Goal: Task Accomplishment & Management: Manage account settings

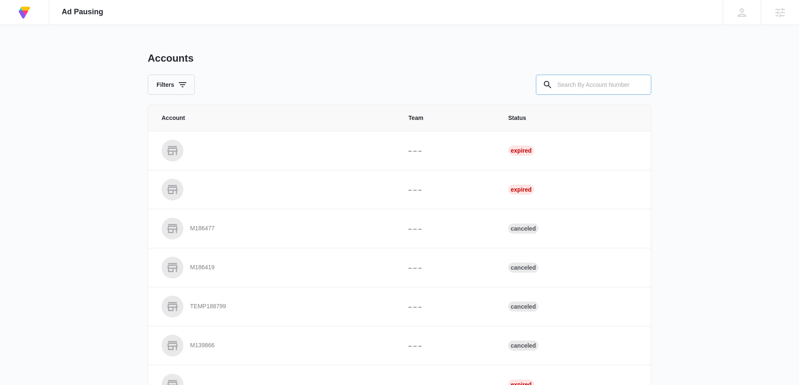
click at [582, 87] on input "text" at bounding box center [593, 85] width 115 height 20
paste input "M183235"
type input "M183235"
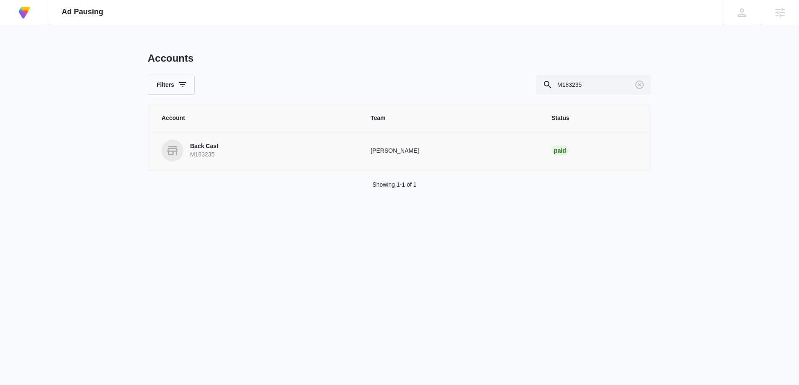
click at [205, 148] on p "Back Cast" at bounding box center [204, 146] width 29 height 8
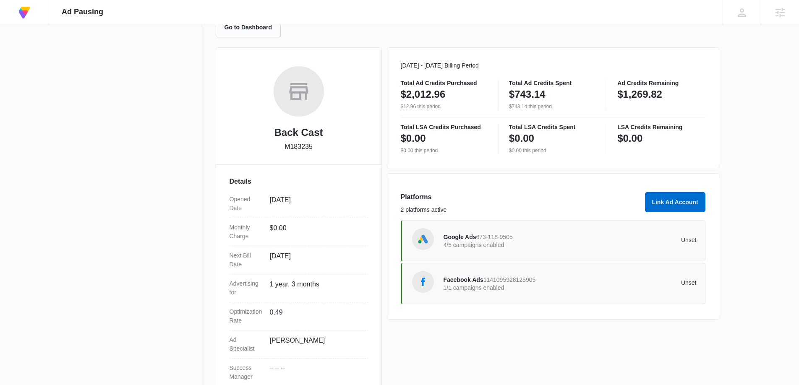
scroll to position [99, 0]
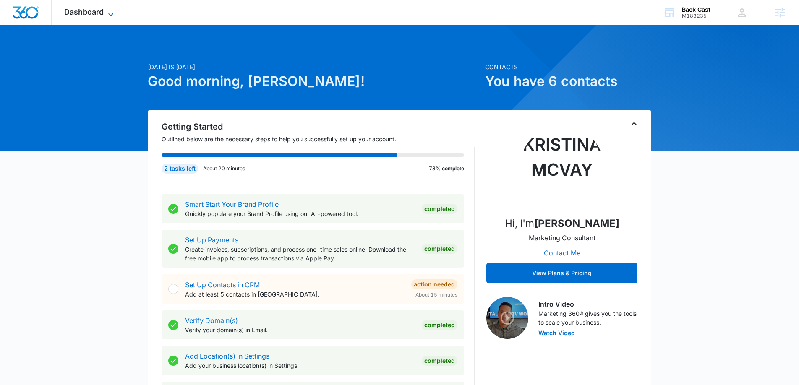
click at [110, 13] on icon at bounding box center [111, 15] width 10 height 10
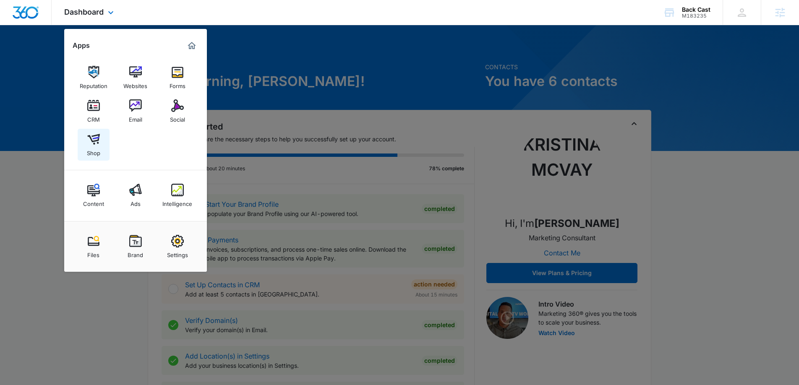
click at [99, 143] on link "Shop" at bounding box center [94, 145] width 32 height 32
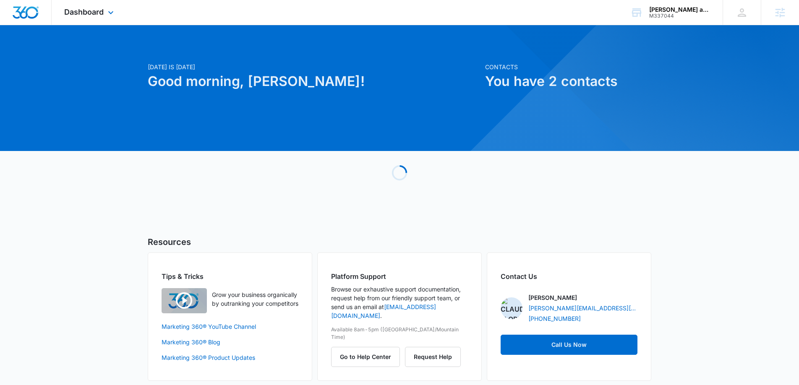
click at [118, 7] on div "Dashboard Apps Reputation Websites Forms CRM Email Social Content Ads Intellige…" at bounding box center [90, 12] width 77 height 25
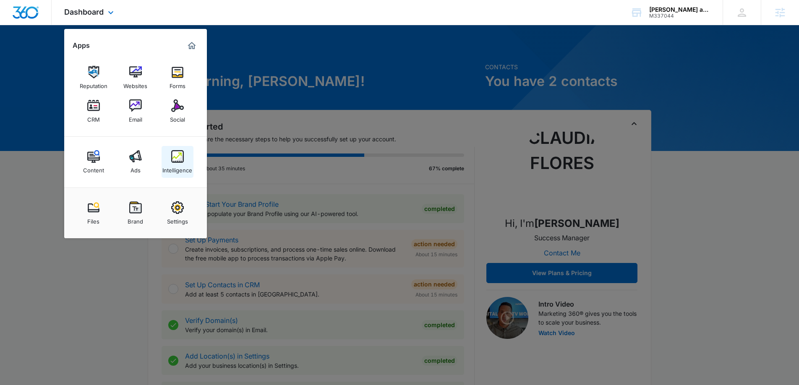
click at [180, 156] on img at bounding box center [177, 156] width 13 height 13
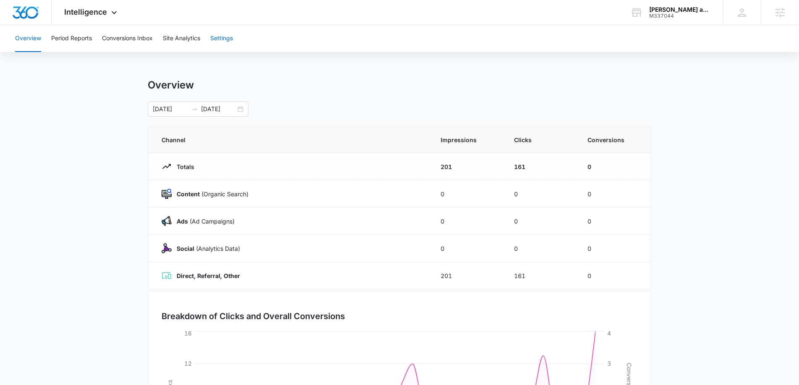
click at [227, 44] on button "Settings" at bounding box center [221, 38] width 23 height 27
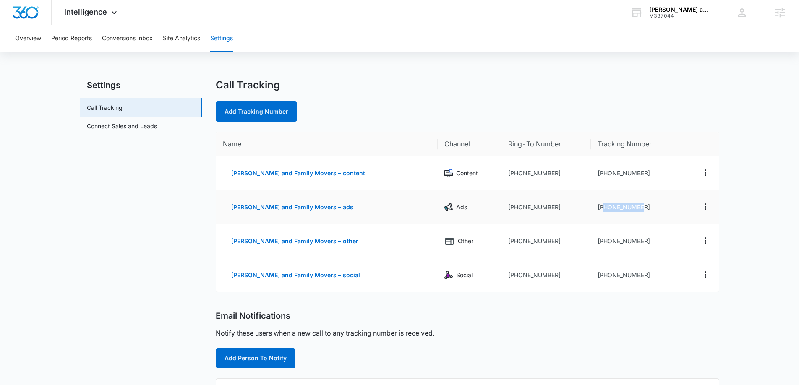
drag, startPoint x: 638, startPoint y: 204, endPoint x: 735, endPoint y: 255, distance: 109.2
click at [591, 207] on td "+17173088409" at bounding box center [636, 208] width 91 height 34
copy td "7173088409"
drag, startPoint x: 680, startPoint y: 18, endPoint x: 653, endPoint y: 16, distance: 27.3
click at [649, 16] on div "M337044" at bounding box center [679, 16] width 61 height 6
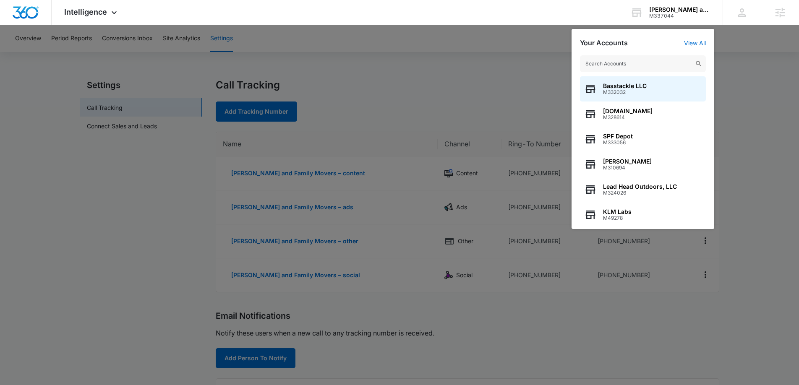
click at [746, 165] on div at bounding box center [399, 192] width 799 height 385
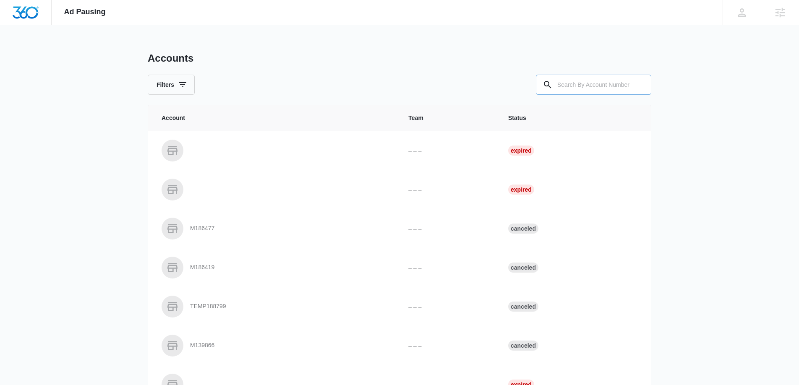
click at [569, 80] on input "text" at bounding box center [593, 85] width 115 height 20
type input "M337044"
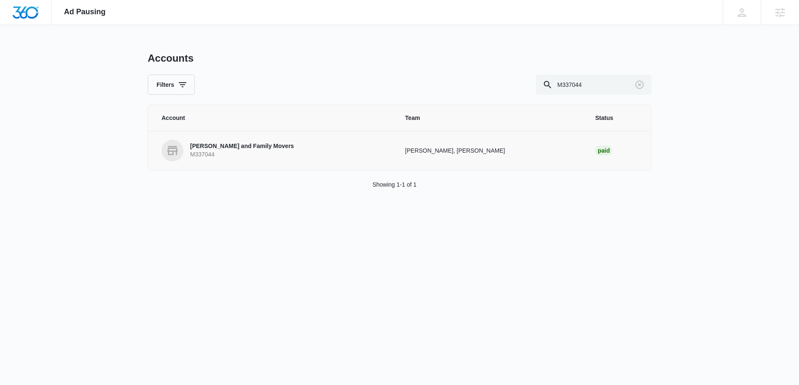
click at [200, 151] on p "M337044" at bounding box center [242, 155] width 104 height 8
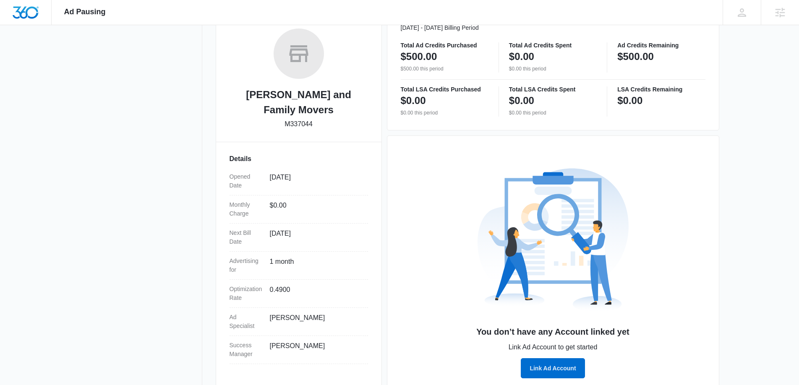
scroll to position [149, 0]
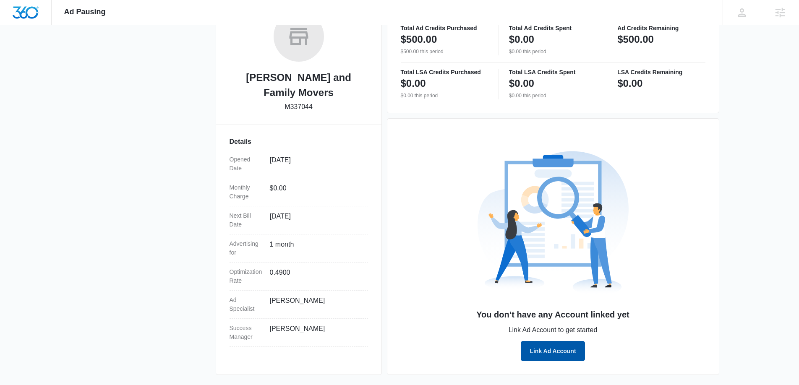
click at [564, 350] on button "Link Ad Account" at bounding box center [553, 351] width 64 height 20
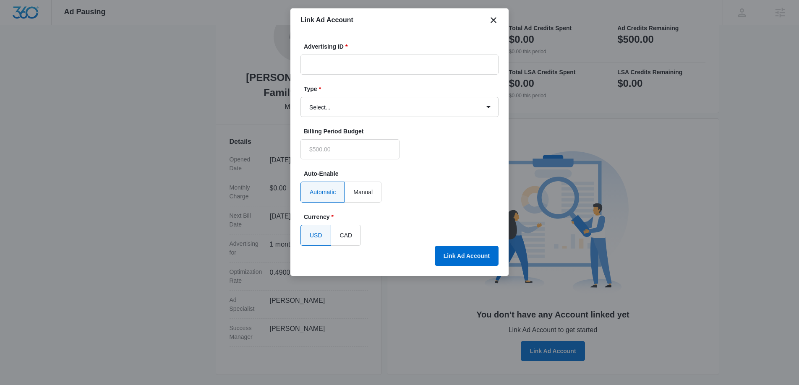
type input "$0.00"
click at [356, 63] on input "Advertising ID *" at bounding box center [399, 65] width 198 height 20
paste input "[PHONE_NUMBER]"
click at [320, 61] on input "[PHONE_NUMBER]" at bounding box center [399, 65] width 198 height 20
type input "516-912-1121"
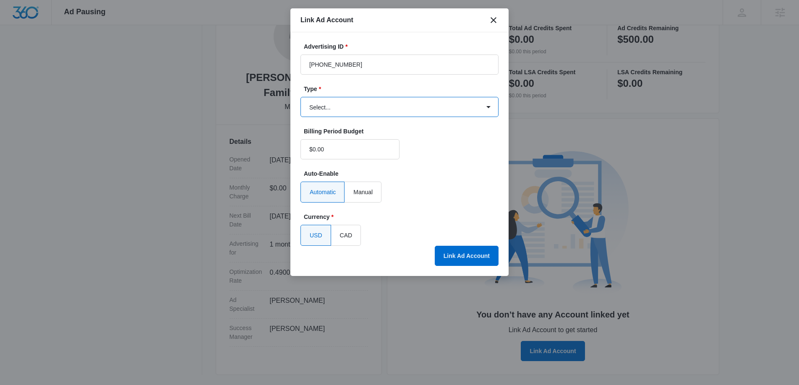
click at [356, 109] on select "Select... Bing Ads Facebook Ads Google Ads" at bounding box center [399, 107] width 198 height 20
select select "google"
click at [300, 97] on select "Select... Bing Ads Facebook Ads Google Ads" at bounding box center [399, 107] width 198 height 20
click at [461, 255] on button "Link Ad Account" at bounding box center [467, 256] width 64 height 20
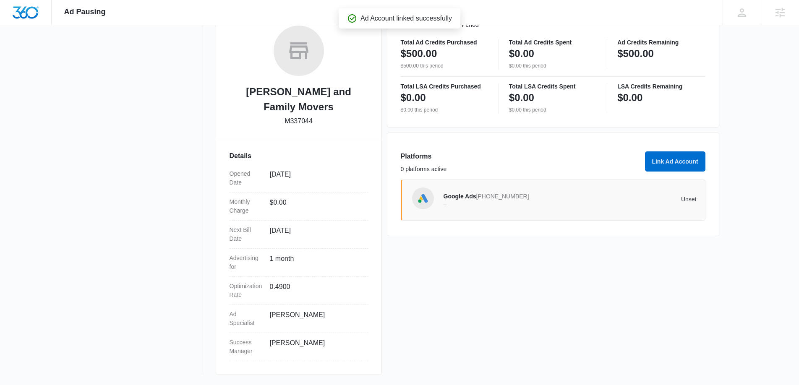
scroll to position [120, 0]
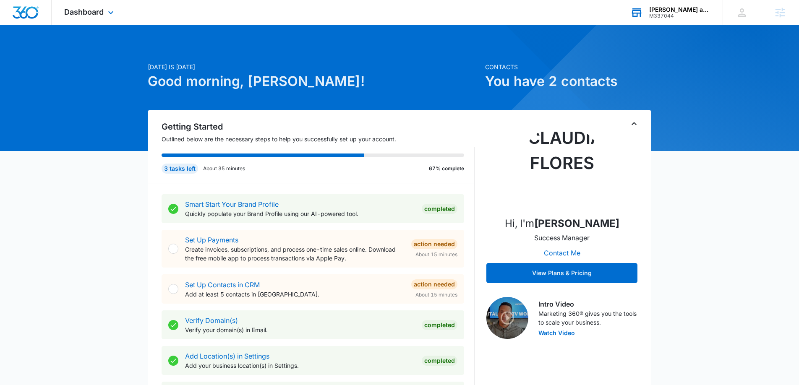
click at [644, 17] on div "Kane and Family Movers M337044 Your Accounts View All" at bounding box center [670, 12] width 105 height 25
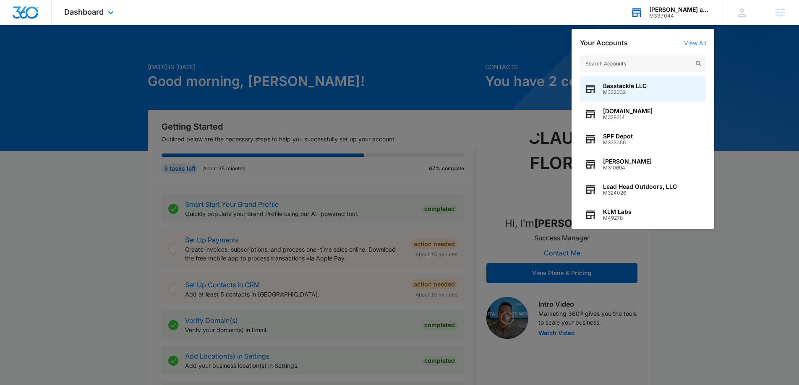
click at [684, 43] on link "View All" at bounding box center [695, 42] width 22 height 7
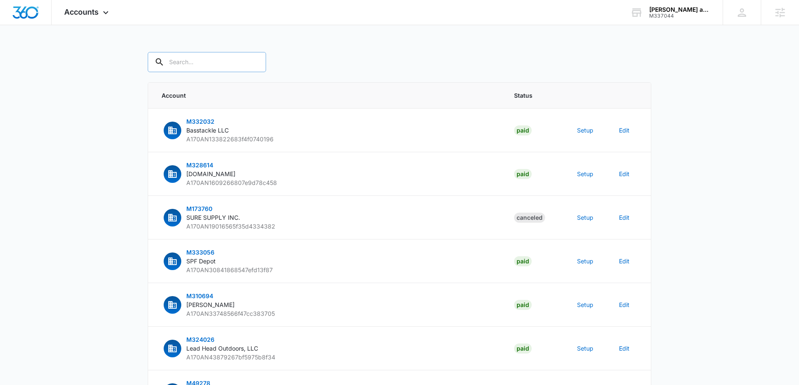
click at [189, 60] on input "text" at bounding box center [207, 62] width 118 height 20
type input "M337044"
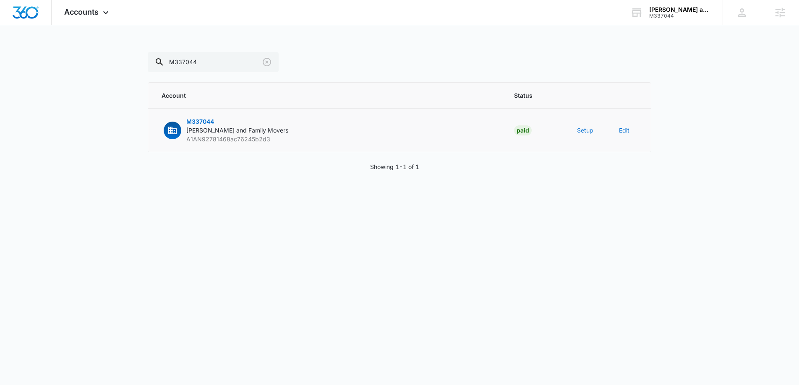
click at [583, 128] on button "Setup" at bounding box center [585, 130] width 16 height 9
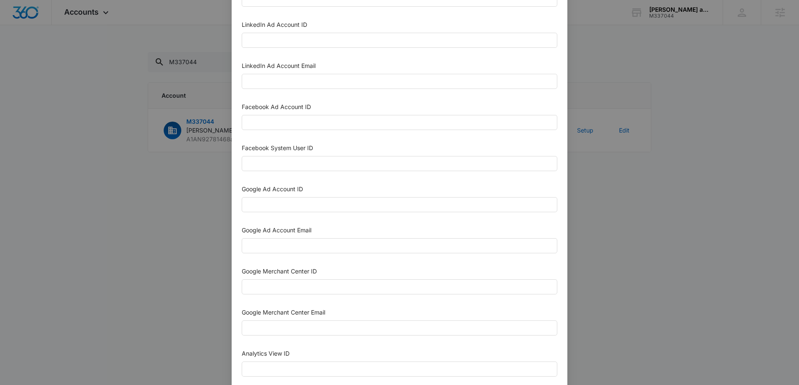
scroll to position [93, 0]
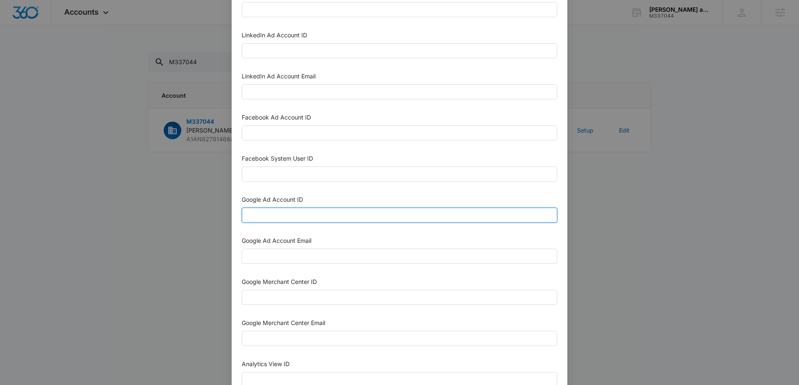
click at [287, 214] on input "Google Ad Account ID" at bounding box center [400, 215] width 316 height 15
paste input "516-912-1121"
type input "516-912-1121"
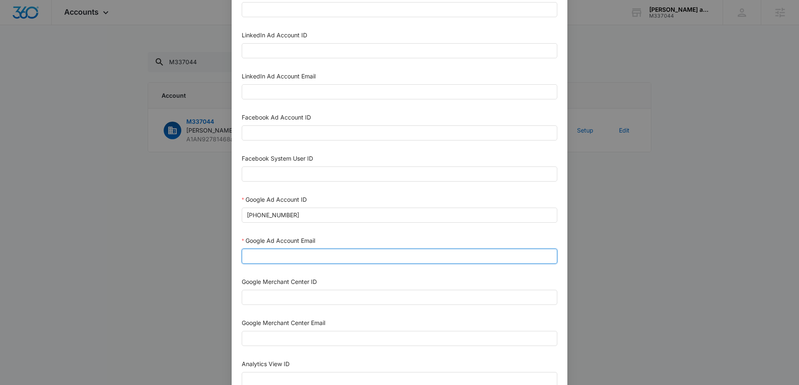
click at [270, 256] on input "Google Ad Account Email" at bounding box center [400, 256] width 316 height 15
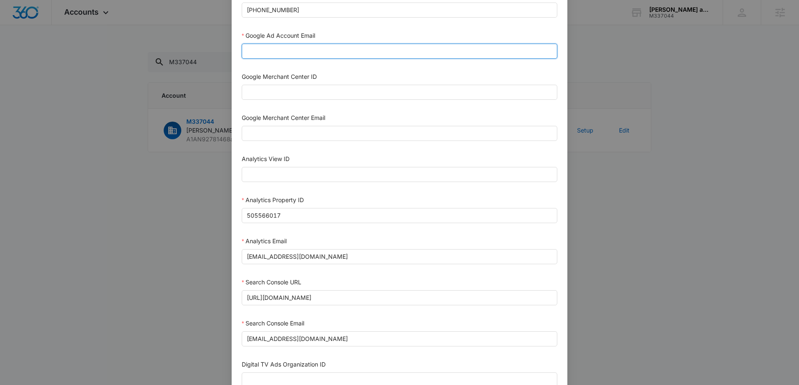
scroll to position [301, 0]
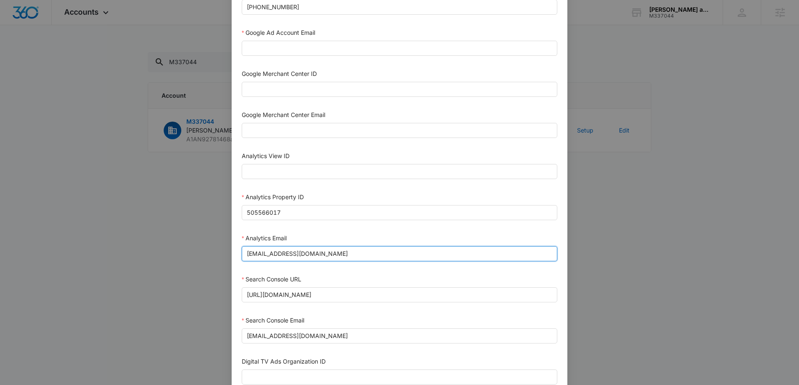
click at [388, 258] on input "m360+accounts1029@madwiremedia.com" at bounding box center [400, 253] width 316 height 15
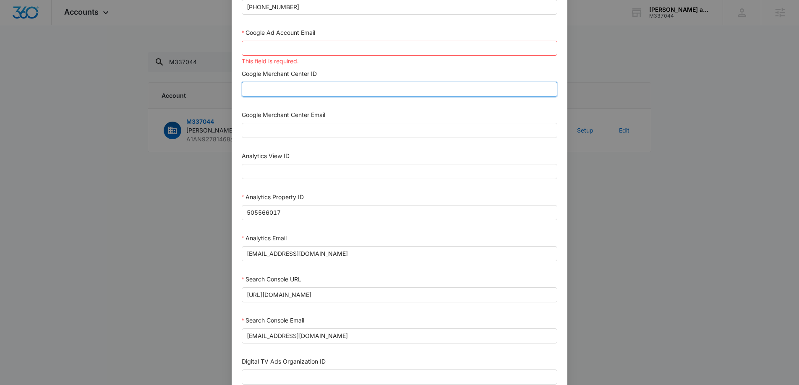
click at [292, 95] on input "Google Merchant Center ID" at bounding box center [400, 89] width 316 height 15
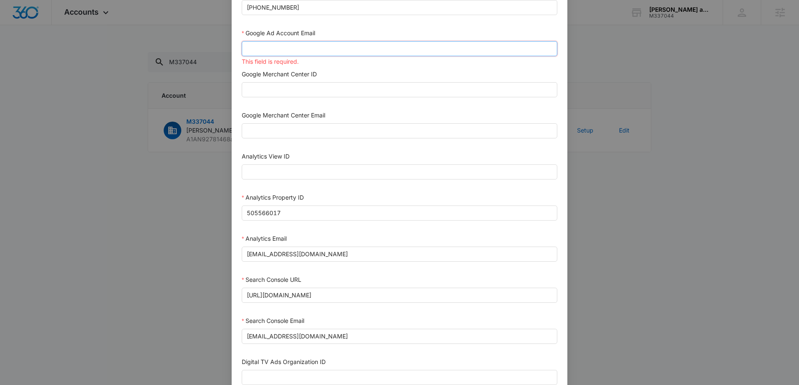
click at [266, 55] on input "Google Ad Account Email" at bounding box center [400, 48] width 316 height 15
paste input "m360+accounts1029@madwiremedia.com"
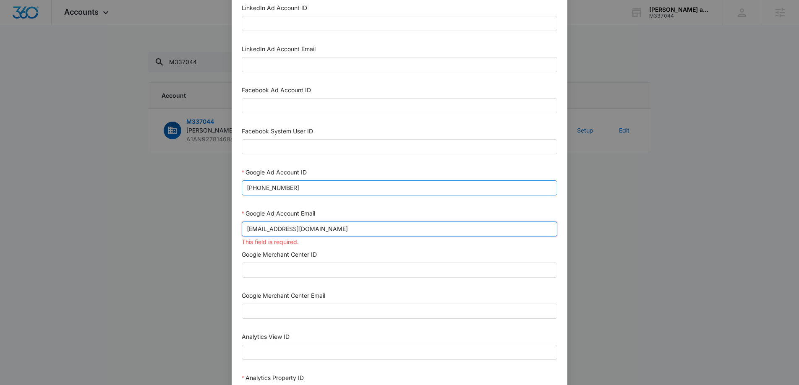
scroll to position [113, 0]
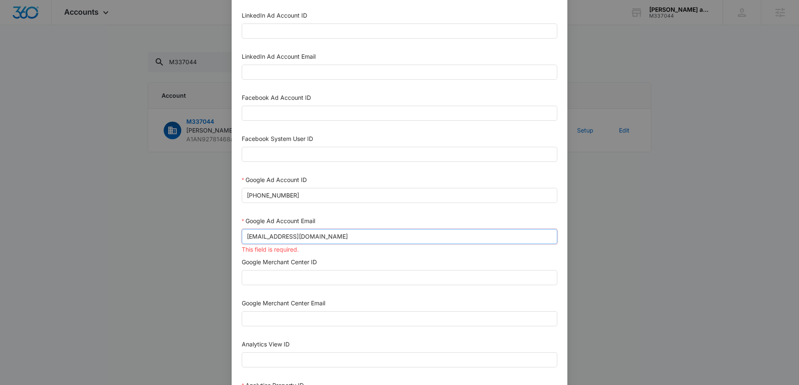
type input "m360+accounts1029@madwiremedia.com"
click at [381, 217] on div "Google Ad Account Email" at bounding box center [400, 223] width 316 height 13
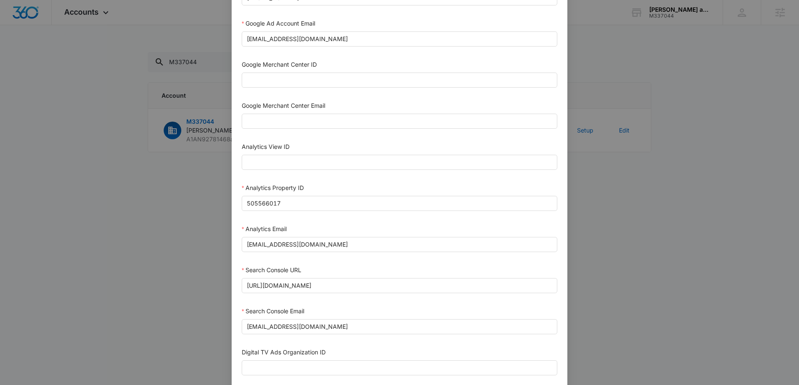
scroll to position [363, 0]
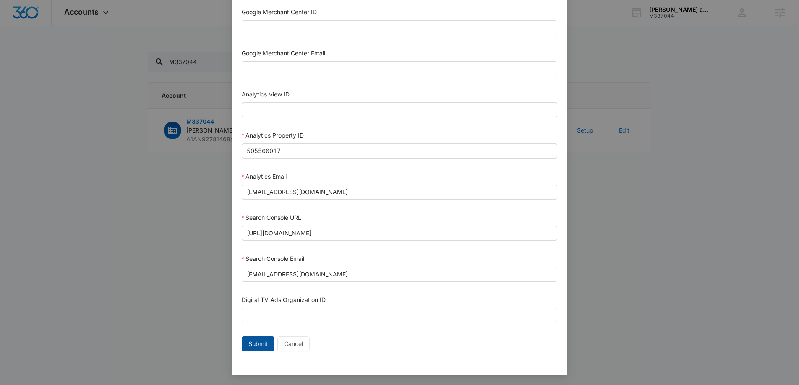
click at [264, 345] on span "Submit" at bounding box center [257, 343] width 19 height 9
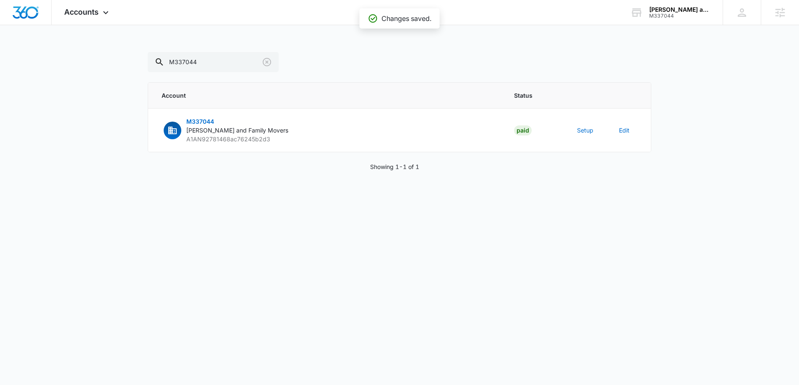
scroll to position [355, 0]
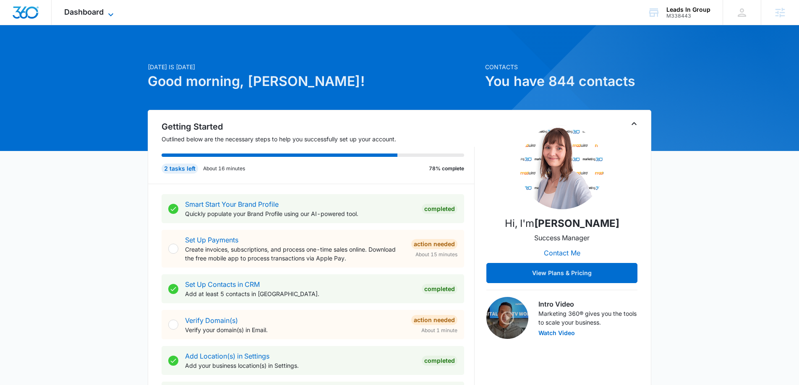
click at [107, 13] on icon at bounding box center [111, 15] width 10 height 10
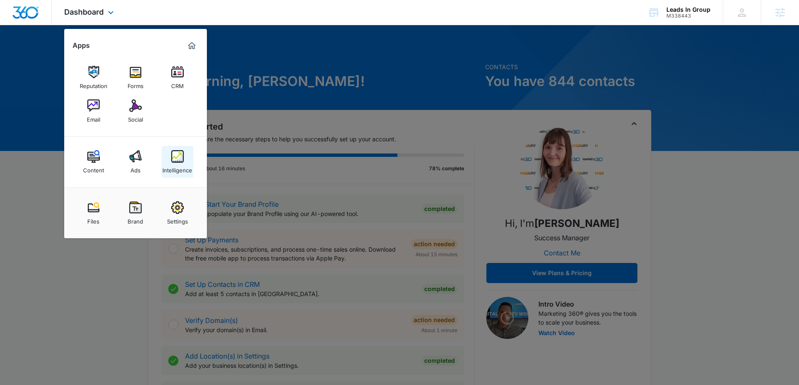
click at [175, 159] on img at bounding box center [177, 156] width 13 height 13
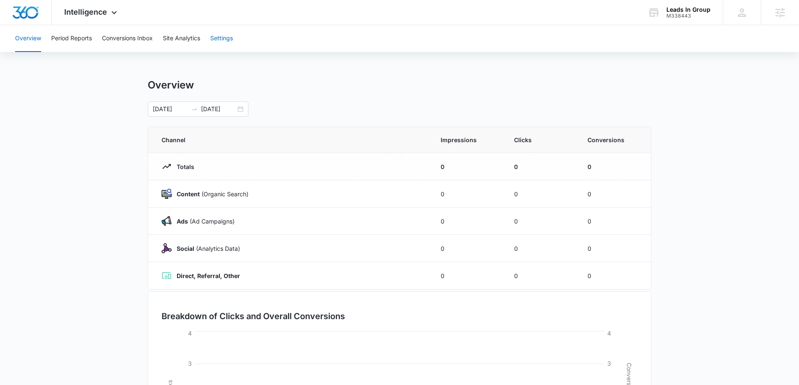
click at [228, 39] on button "Settings" at bounding box center [221, 38] width 23 height 27
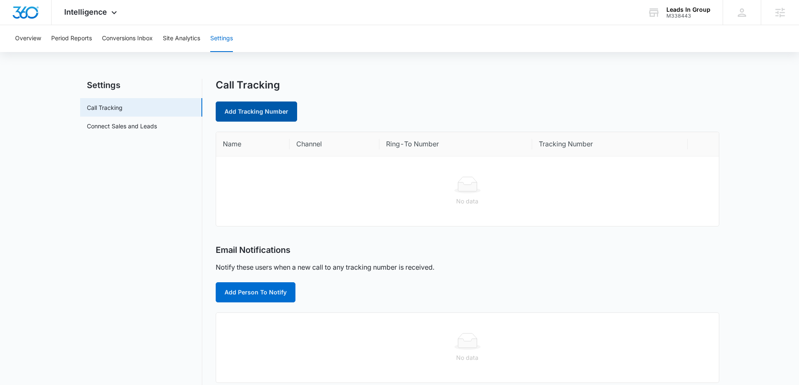
click at [248, 112] on link "Add Tracking Number" at bounding box center [256, 112] width 81 height 20
select select "by_area_code"
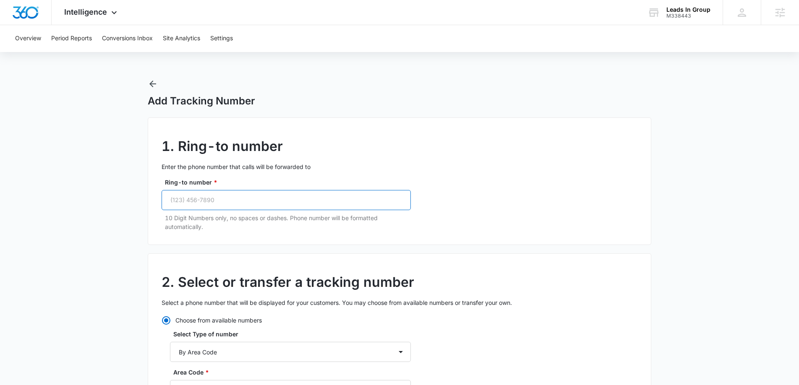
click at [232, 202] on input "Ring-to number *" at bounding box center [286, 200] width 249 height 20
paste input "(888) 311-0328"
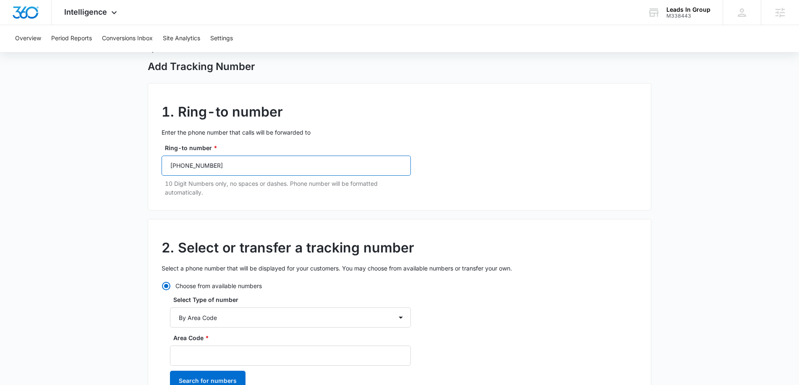
scroll to position [47, 0]
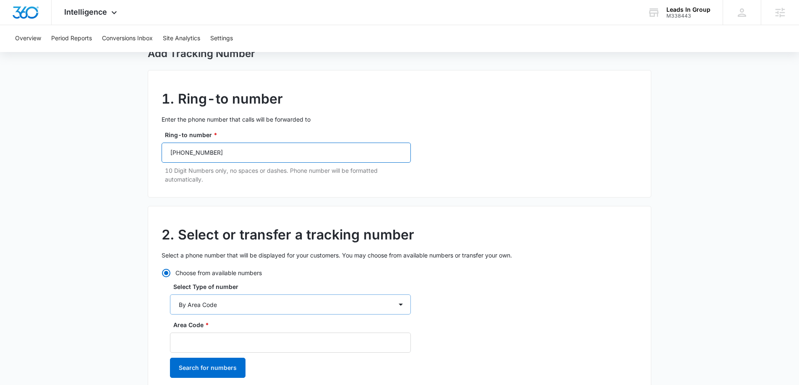
type input "(888) 311-0328"
click at [216, 304] on select "By City & State By State Only By Zip Code By Area Code Toll Free Numbers" at bounding box center [290, 305] width 241 height 20
select select "by_toll_free"
click at [170, 295] on select "By City & State By State Only By Zip Code By Area Code Toll Free Numbers" at bounding box center [290, 305] width 241 height 20
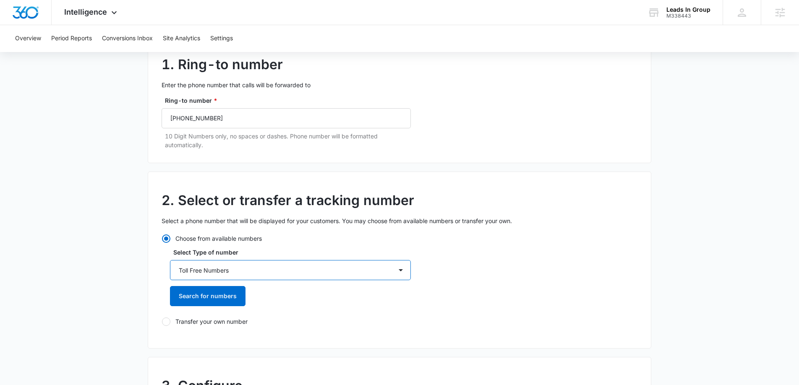
scroll to position [95, 0]
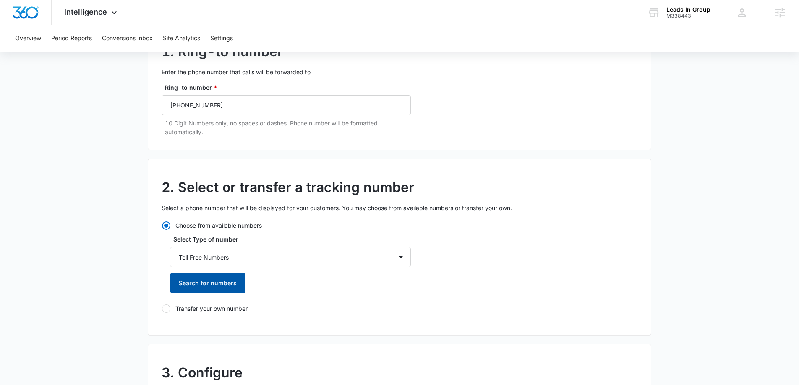
click at [206, 284] on button "Search for numbers" at bounding box center [208, 283] width 76 height 20
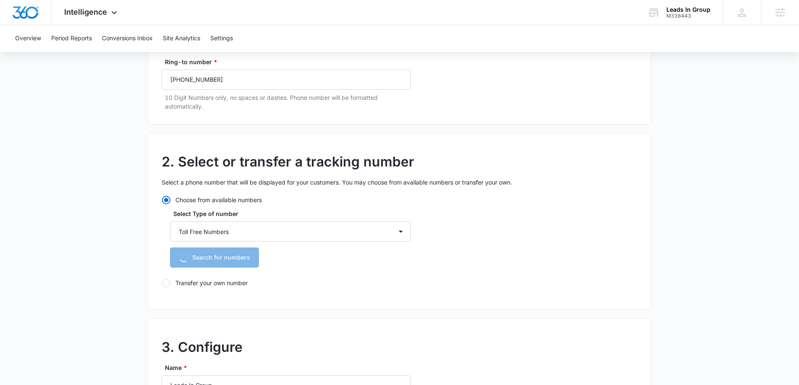
scroll to position [128, 0]
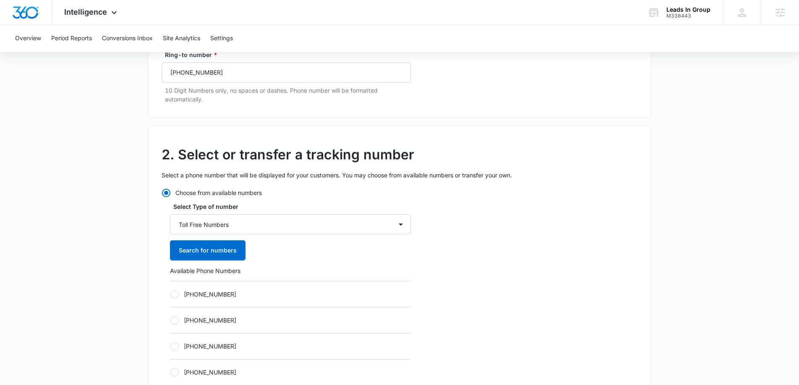
click at [177, 295] on div at bounding box center [174, 294] width 8 height 8
click at [170, 295] on input "[PHONE_NUMBER]" at bounding box center [170, 294] width 0 height 0
radio input "true"
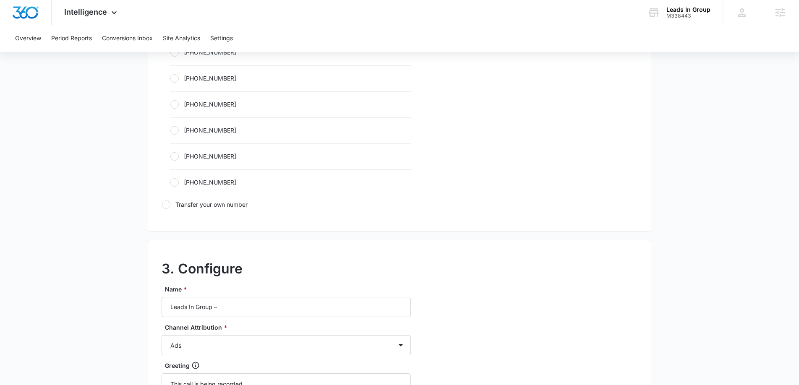
scroll to position [524, 0]
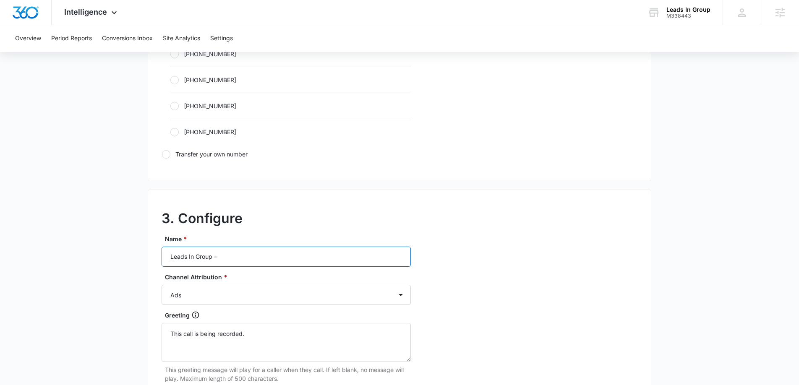
click at [256, 257] on input "Leads In Group –" at bounding box center [286, 257] width 249 height 20
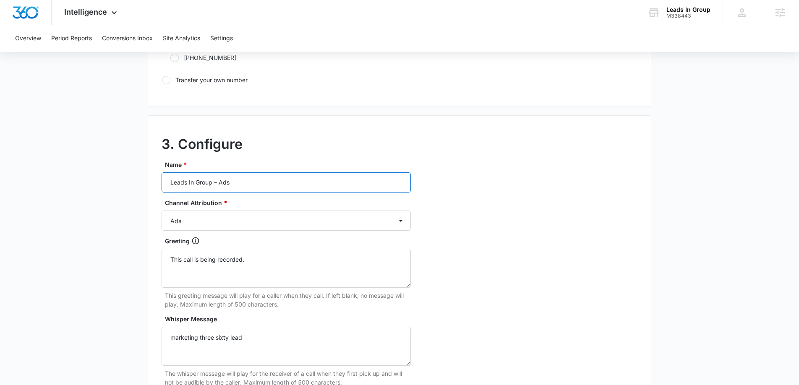
scroll to position [746, 0]
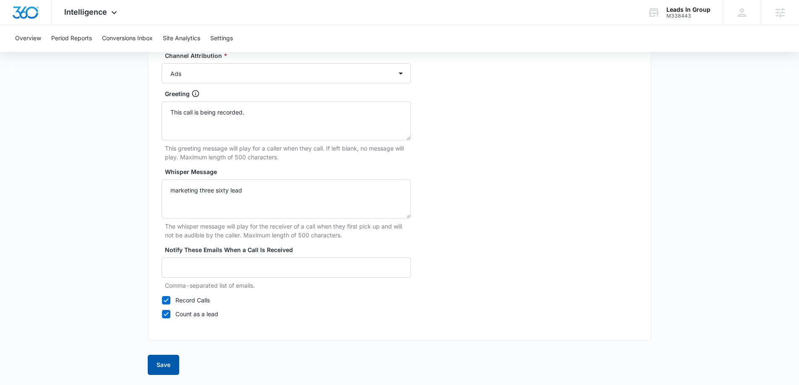
type input "Leads In Group – Ads"
click at [164, 355] on button "Save" at bounding box center [163, 365] width 31 height 20
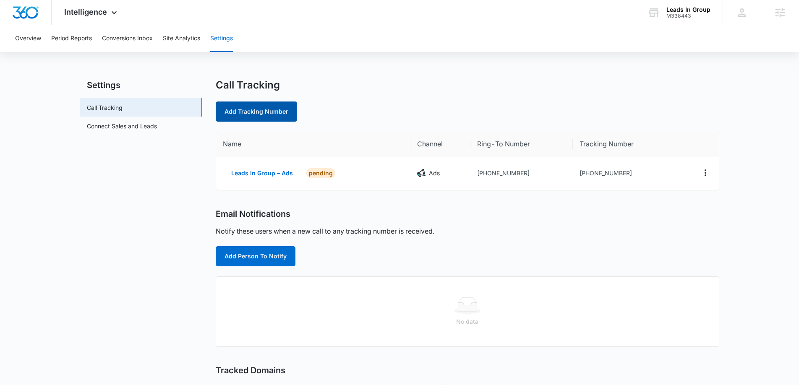
click at [268, 106] on link "Add Tracking Number" at bounding box center [256, 112] width 81 height 20
select select "by_area_code"
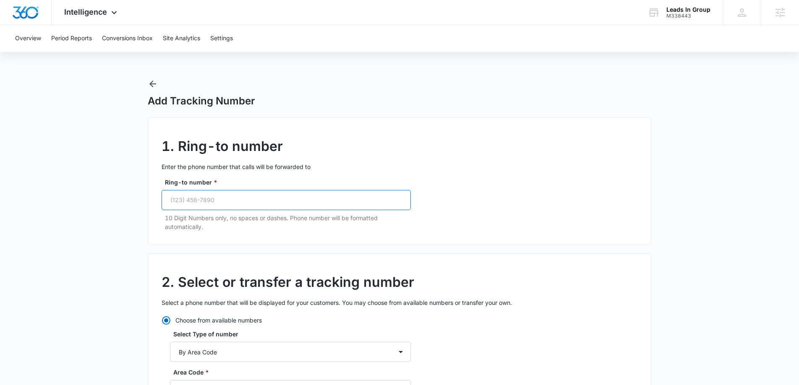
click at [219, 199] on input "Ring-to number *" at bounding box center [286, 200] width 249 height 20
paste input "(888) 311-0328"
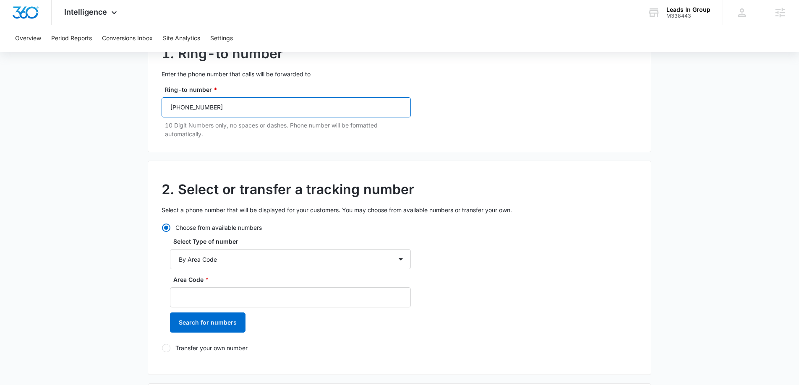
scroll to position [114, 0]
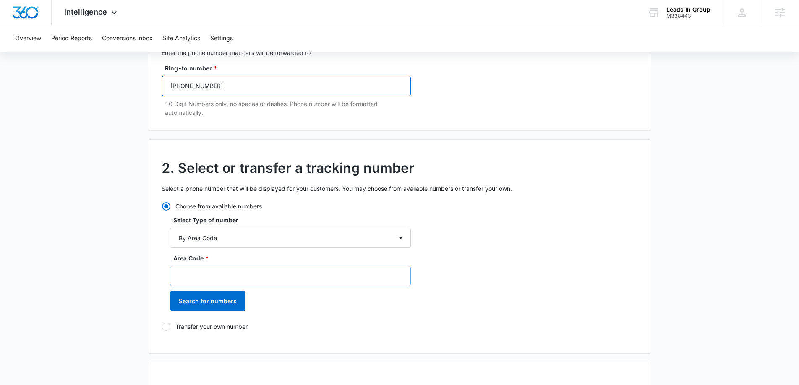
type input "(888) 311-0328"
click at [219, 284] on input "Area Code *" at bounding box center [290, 276] width 241 height 20
click at [232, 239] on select "By City & State By State Only By Zip Code By Area Code Toll Free Numbers" at bounding box center [290, 238] width 241 height 20
select select "by_toll_free"
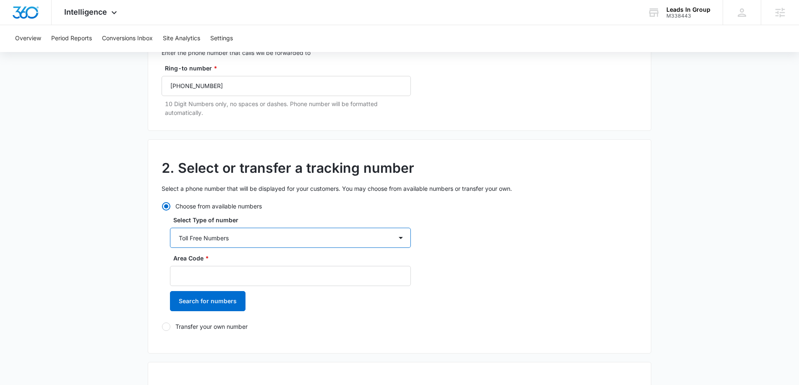
click at [170, 228] on select "By City & State By State Only By Zip Code By Area Code Toll Free Numbers" at bounding box center [290, 238] width 241 height 20
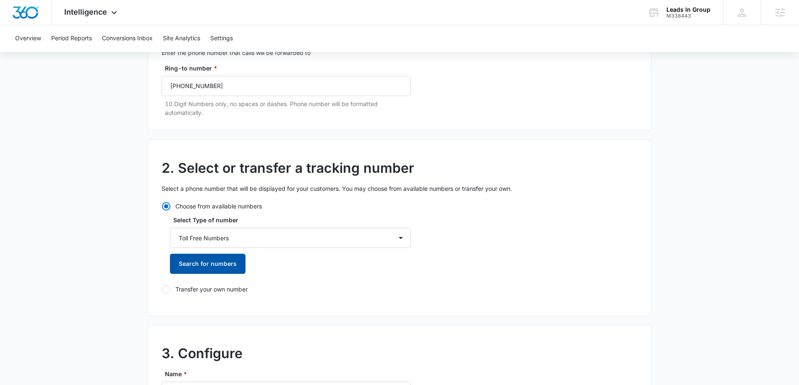
click at [210, 270] on button "Search for numbers" at bounding box center [208, 264] width 76 height 20
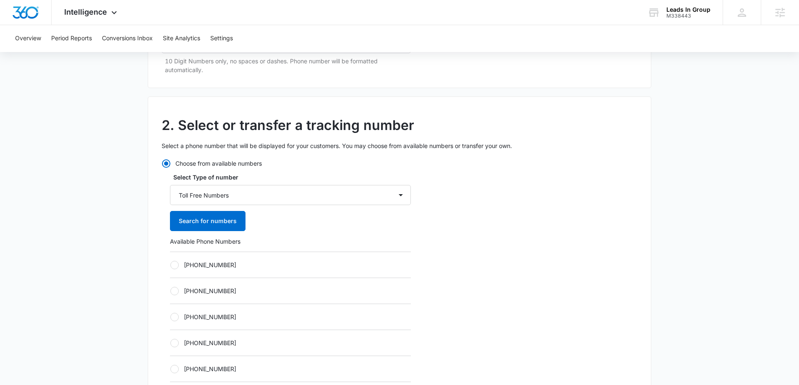
scroll to position [195, 0]
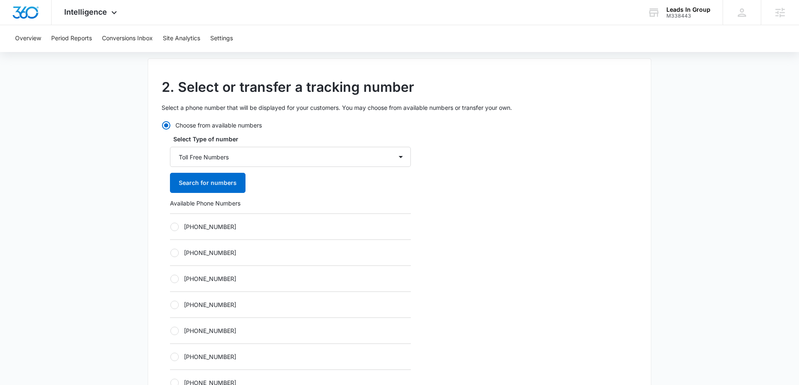
drag, startPoint x: 170, startPoint y: 225, endPoint x: 218, endPoint y: 281, distance: 73.2
click at [170, 225] on div at bounding box center [174, 227] width 8 height 8
click at [170, 227] on input "+18334095962" at bounding box center [170, 227] width 0 height 0
radio input "true"
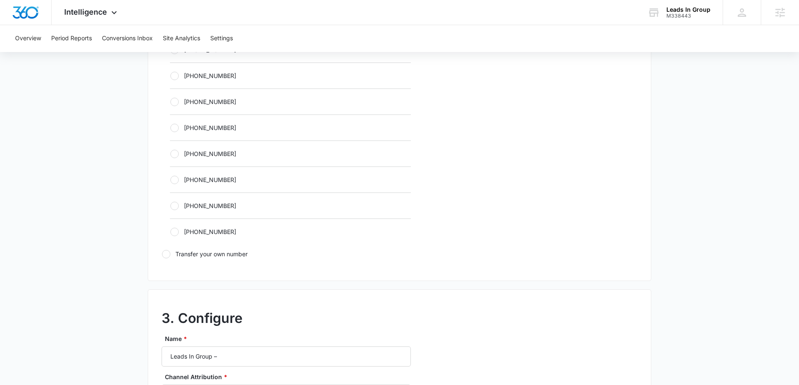
scroll to position [488, 0]
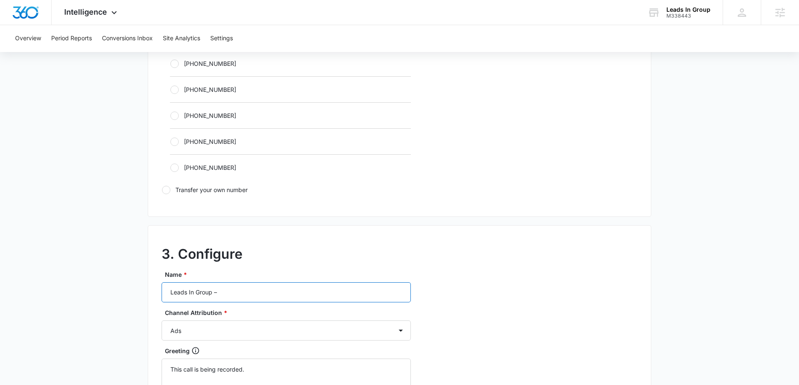
click at [260, 292] on input "Leads In Group –" at bounding box center [286, 292] width 249 height 20
type input "Leads In Group – Content"
click at [248, 328] on select "Ads Local Service Ads Content Social Other" at bounding box center [286, 331] width 249 height 20
select select "CONTENT"
click at [162, 321] on select "Ads Local Service Ads Content Social Other" at bounding box center [286, 331] width 249 height 20
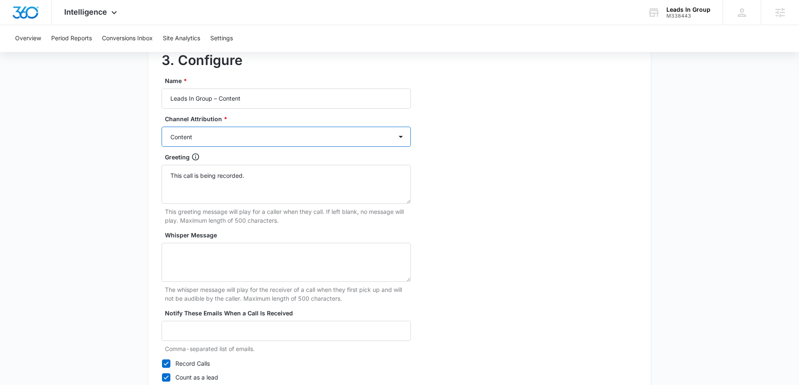
scroll to position [746, 0]
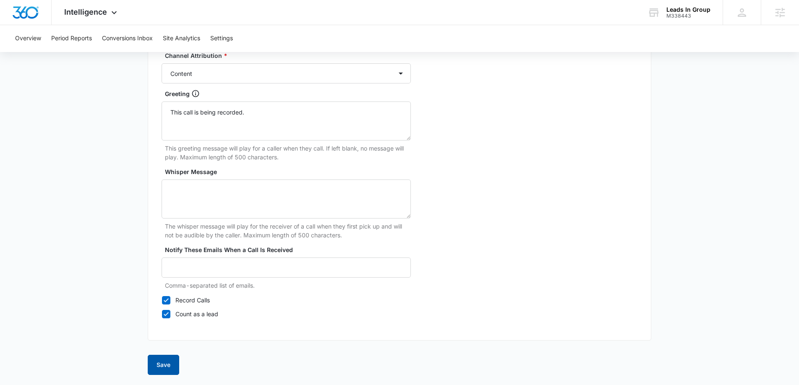
click at [167, 363] on button "Save" at bounding box center [163, 365] width 31 height 20
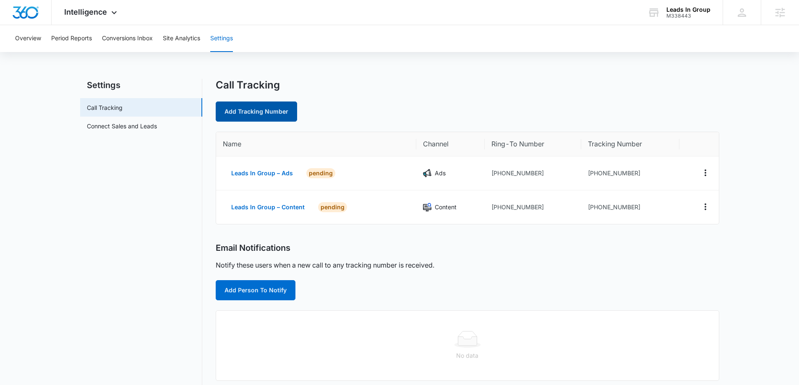
click at [236, 112] on link "Add Tracking Number" at bounding box center [256, 112] width 81 height 20
select select "by_area_code"
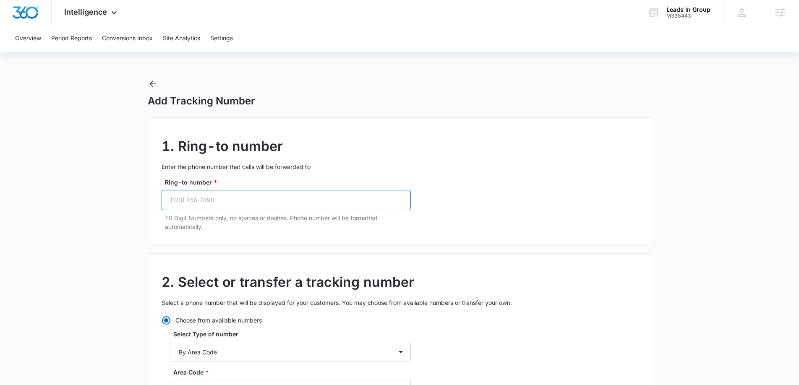
click at [231, 205] on input "Ring-to number *" at bounding box center [286, 200] width 249 height 20
paste input "(888) 311-0328"
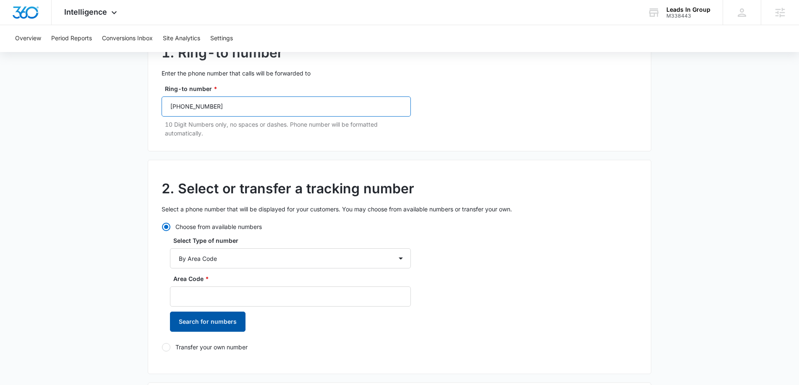
scroll to position [120, 0]
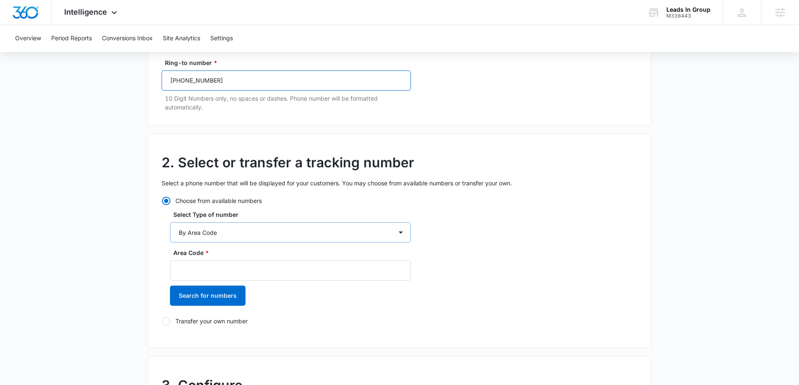
type input "(888) 311-0328"
click at [214, 223] on select "By City & State By State Only By Zip Code By Area Code Toll Free Numbers" at bounding box center [290, 232] width 241 height 20
select select "by_toll_free"
click at [170, 222] on select "By City & State By State Only By Zip Code By Area Code Toll Free Numbers" at bounding box center [290, 232] width 241 height 20
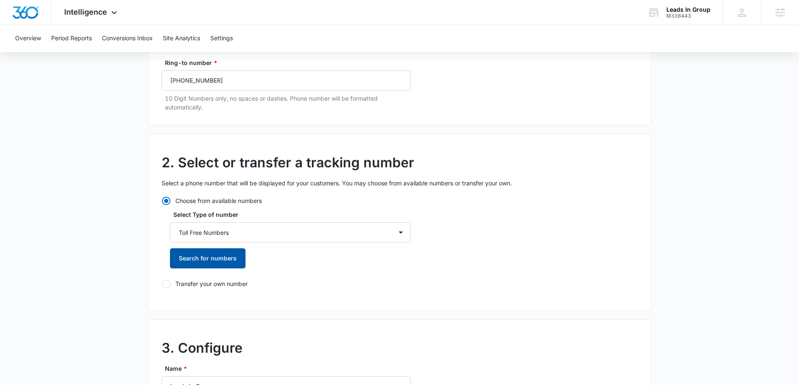
click at [209, 260] on button "Search for numbers" at bounding box center [208, 258] width 76 height 20
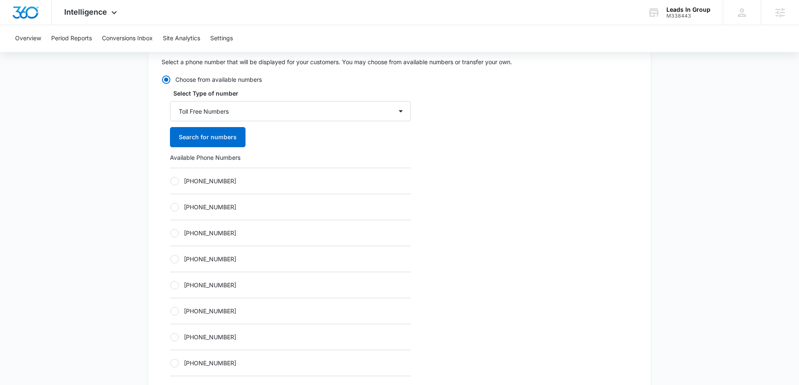
scroll to position [316, 0]
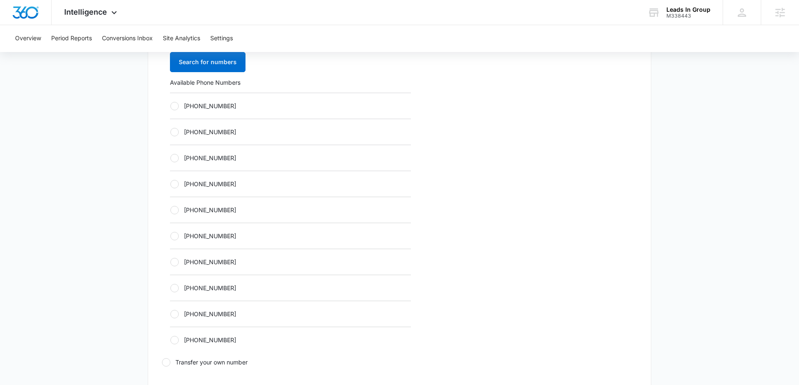
click at [174, 105] on div at bounding box center [174, 106] width 8 height 8
click at [170, 106] on input "+18334095963" at bounding box center [170, 106] width 0 height 0
radio input "true"
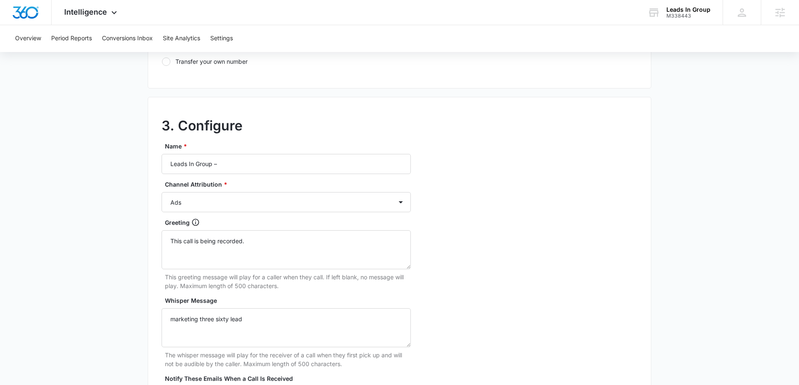
scroll to position [639, 0]
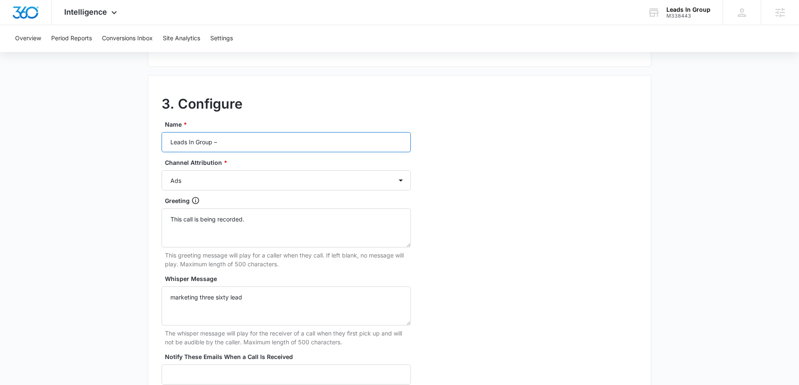
click at [248, 141] on input "Leads In Group –" at bounding box center [286, 142] width 249 height 20
type input "Leads In Group – Social"
click at [253, 185] on select "Ads Local Service Ads Content Social Other" at bounding box center [286, 180] width 249 height 20
select select "SOCIAL"
click at [162, 170] on select "Ads Local Service Ads Content Social Other" at bounding box center [286, 180] width 249 height 20
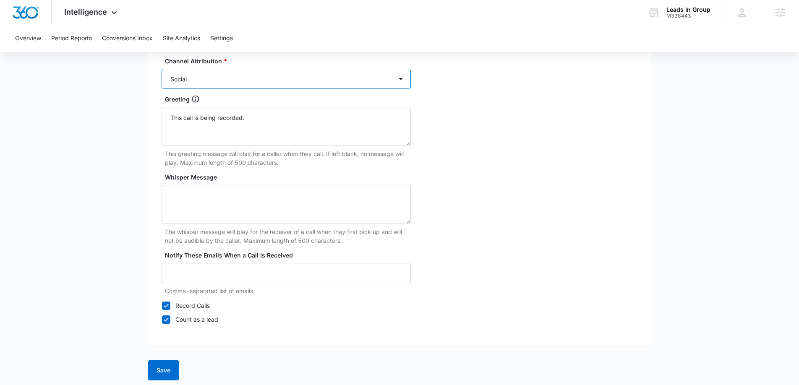
scroll to position [746, 0]
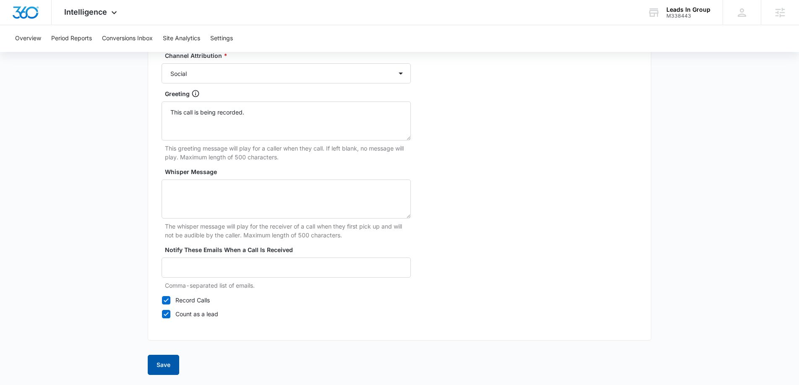
click at [164, 364] on button "Save" at bounding box center [163, 365] width 31 height 20
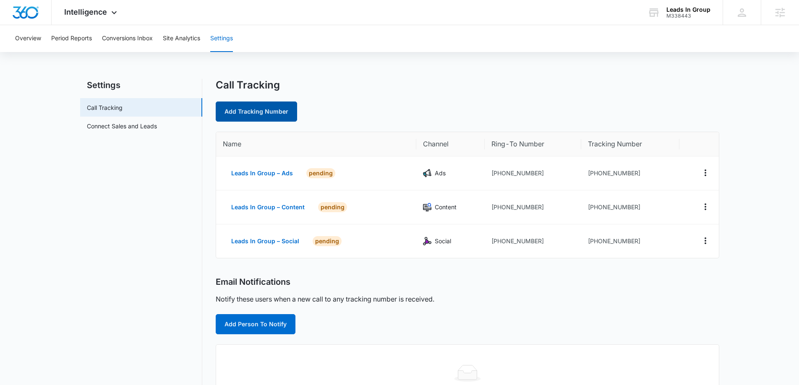
click at [235, 107] on link "Add Tracking Number" at bounding box center [256, 112] width 81 height 20
select select "by_area_code"
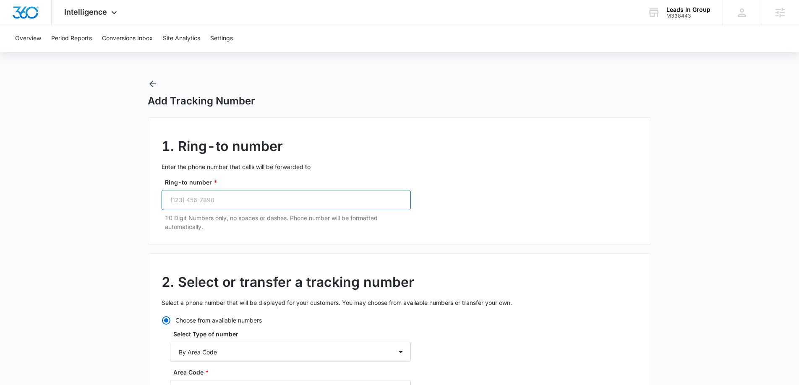
click at [218, 203] on input "Ring-to number *" at bounding box center [286, 200] width 249 height 20
paste input "(888) 311-0328"
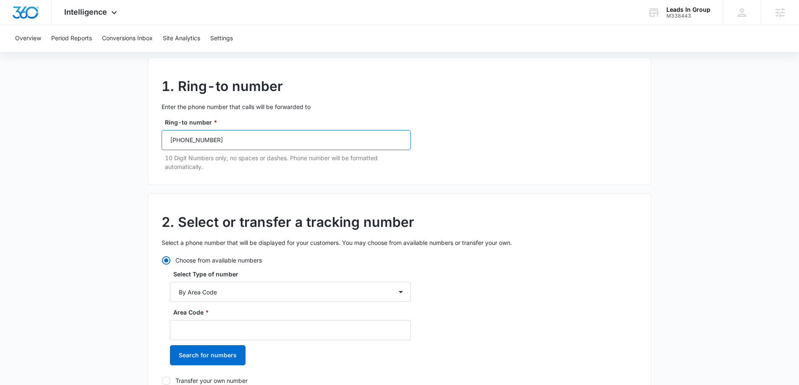
scroll to position [107, 0]
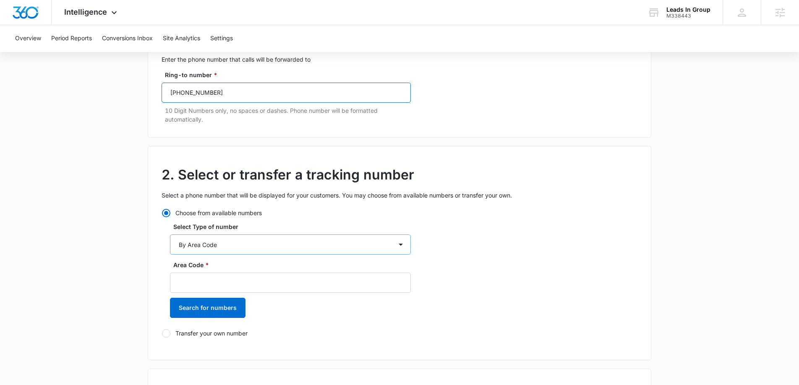
type input "(888) 311-0328"
click at [214, 238] on select "By City & State By State Only By Zip Code By Area Code Toll Free Numbers" at bounding box center [290, 245] width 241 height 20
select select "by_toll_free"
click at [170, 235] on select "By City & State By State Only By Zip Code By Area Code Toll Free Numbers" at bounding box center [290, 245] width 241 height 20
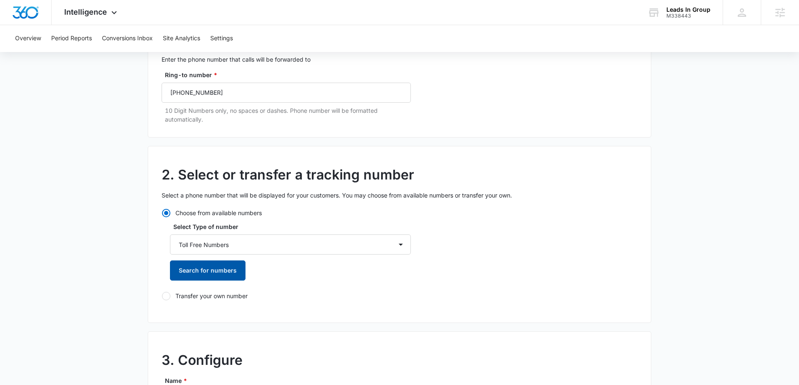
click at [215, 266] on button "Search for numbers" at bounding box center [208, 271] width 76 height 20
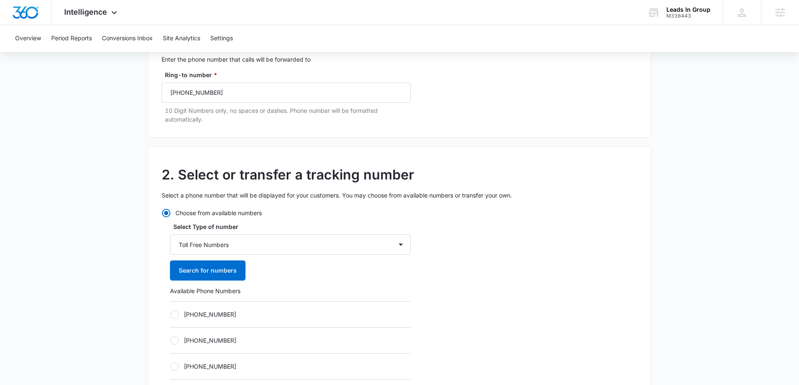
click at [169, 313] on div "Choose from available numbers Select Type of number By City & State By State On…" at bounding box center [286, 392] width 249 height 367
click at [177, 317] on div at bounding box center [174, 315] width 8 height 8
click at [170, 315] on input "+18334095966" at bounding box center [170, 314] width 0 height 0
radio input "true"
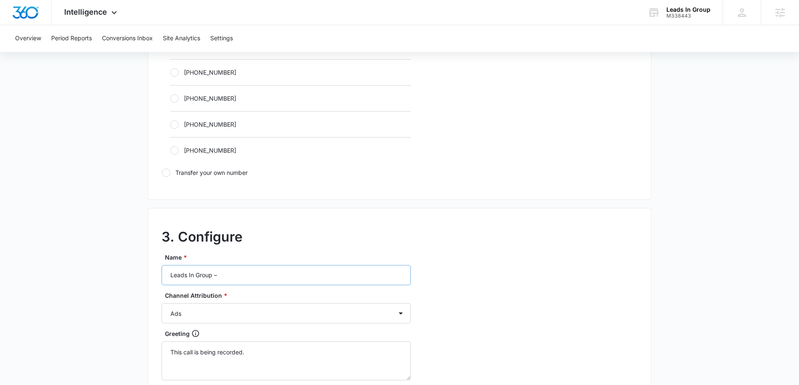
scroll to position [512, 0]
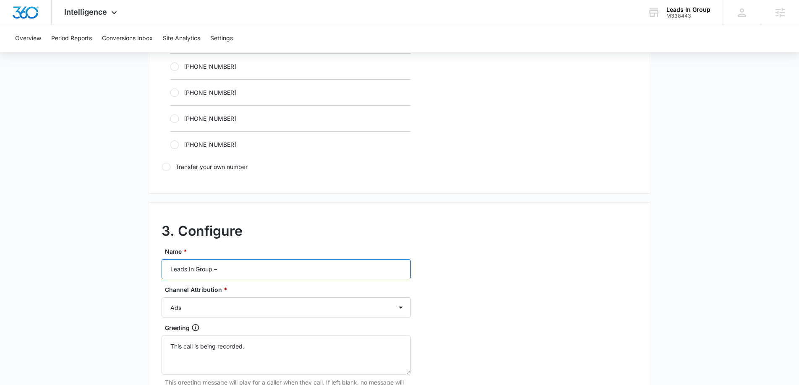
click at [237, 272] on input "Leads In Group –" at bounding box center [286, 269] width 249 height 20
type input "Leads In Group – Other"
click at [239, 302] on select "Ads Local Service Ads Content Social Other" at bounding box center [286, 308] width 249 height 20
select select "OTHER"
click at [162, 298] on select "Ads Local Service Ads Content Social Other" at bounding box center [286, 308] width 249 height 20
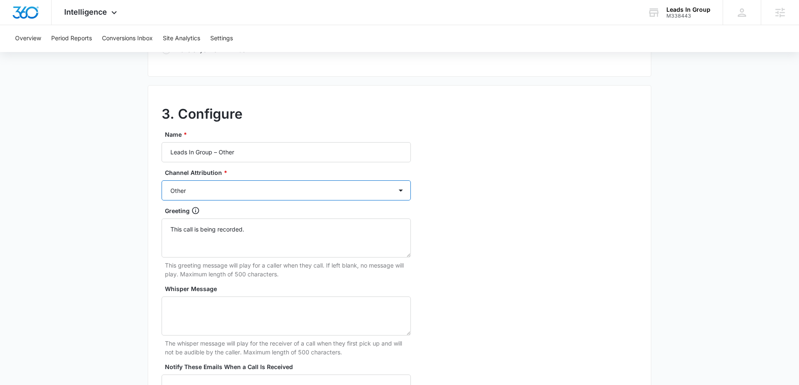
scroll to position [746, 0]
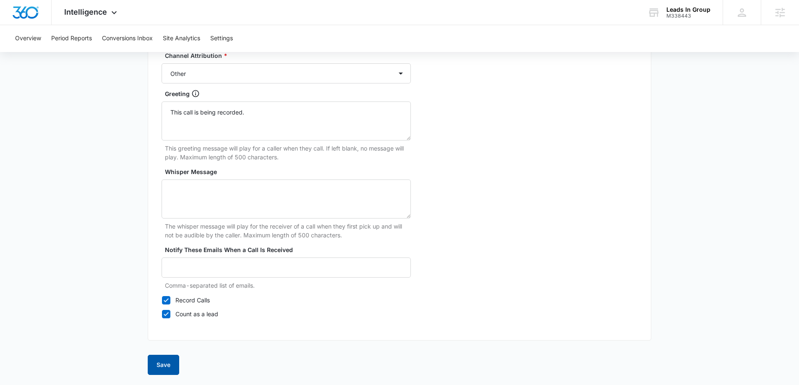
click at [159, 364] on button "Save" at bounding box center [163, 365] width 31 height 20
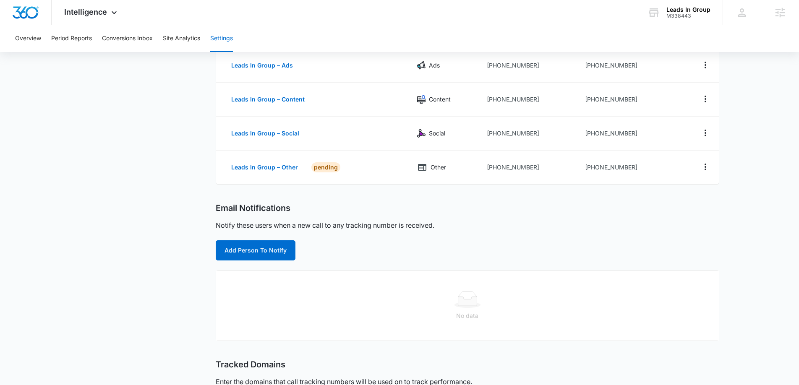
scroll to position [131, 0]
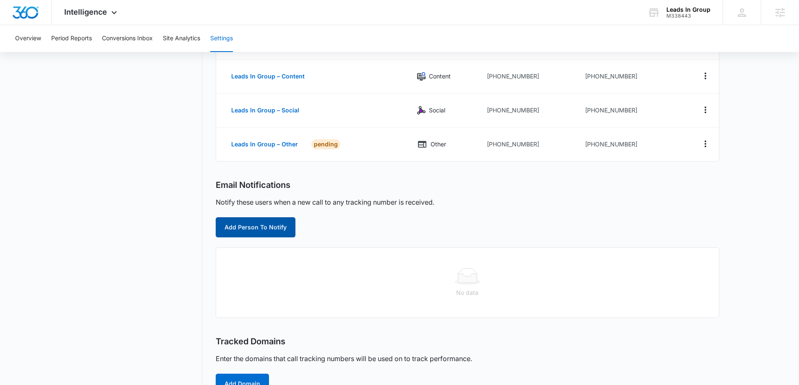
click at [272, 235] on button "Add Person To Notify" at bounding box center [256, 227] width 80 height 20
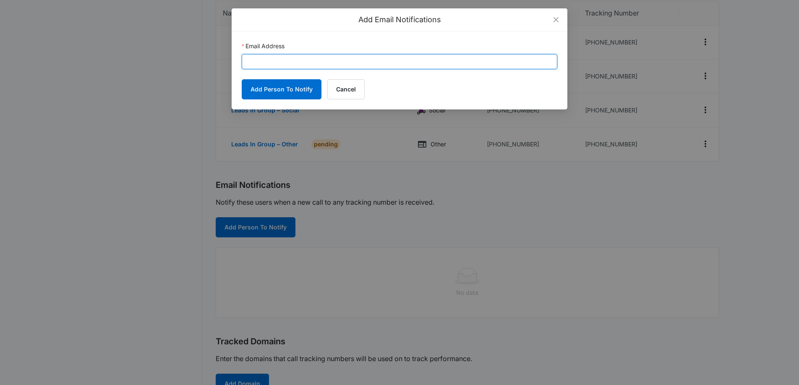
click at [275, 62] on input "Email Address" at bounding box center [400, 61] width 316 height 15
paste input "leadsingroup@gmail.com"
type input "leadsingroup@gmail.com"
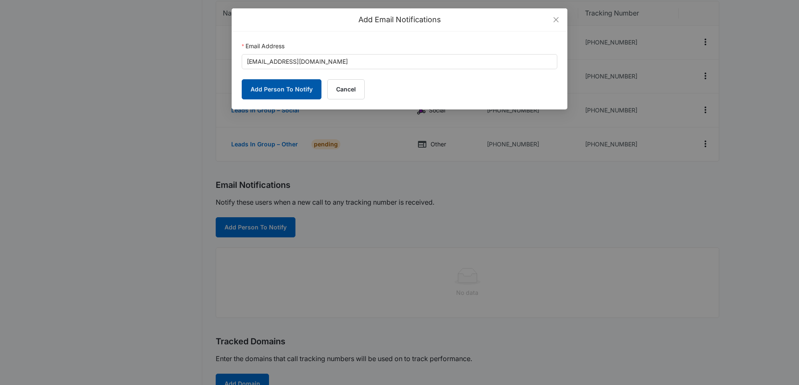
click at [271, 91] on button "Add Person To Notify" at bounding box center [282, 89] width 80 height 20
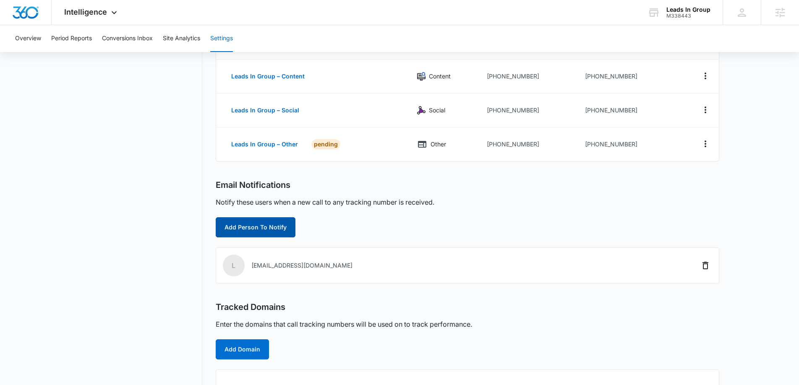
click at [232, 237] on button "Add Person To Notify" at bounding box center [256, 227] width 80 height 20
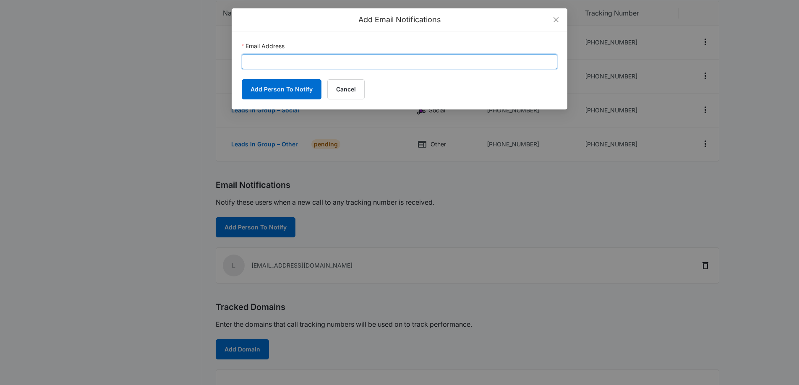
click at [262, 61] on input "Email Address" at bounding box center [400, 61] width 316 height 15
paste input "aductclean@gmail.com"
type input "aductclean@gmail.com"
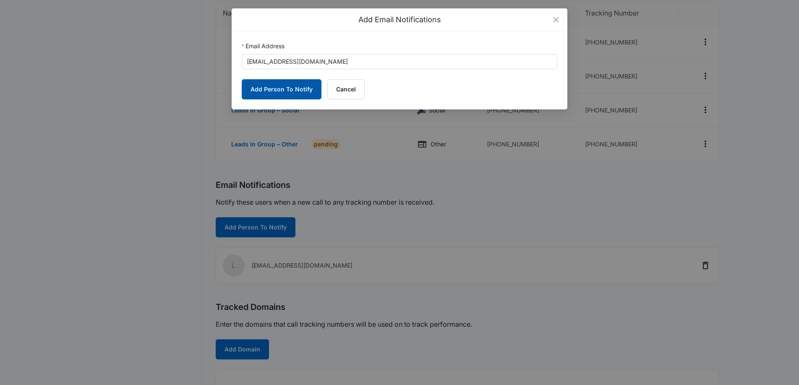
click at [266, 86] on button "Add Person To Notify" at bounding box center [282, 89] width 80 height 20
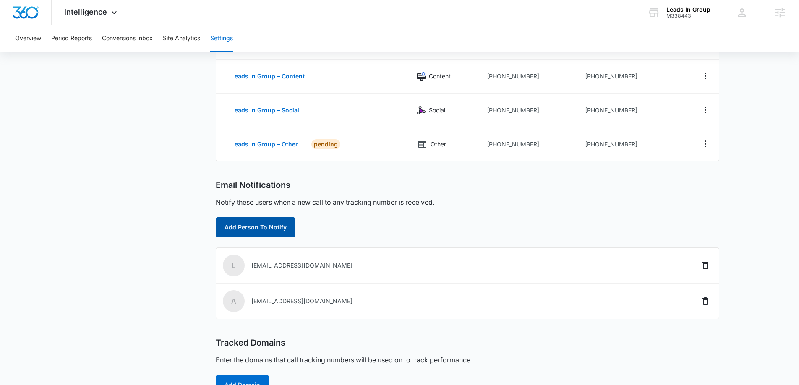
drag, startPoint x: 272, startPoint y: 243, endPoint x: 272, endPoint y: 231, distance: 12.2
click at [272, 243] on div "Call Tracking Add Tracking Number Name Channel Ring-To Number Tracking Number L…" at bounding box center [468, 212] width 504 height 528
click at [272, 231] on button "Add Person To Notify" at bounding box center [256, 227] width 80 height 20
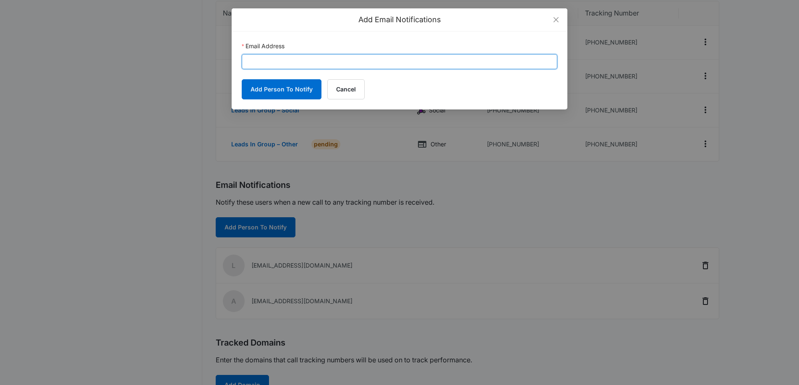
click at [291, 62] on input "Email Address" at bounding box center [400, 61] width 316 height 15
paste input "christy.perez@madwire.com"
type input "christy.perez@madwire.com"
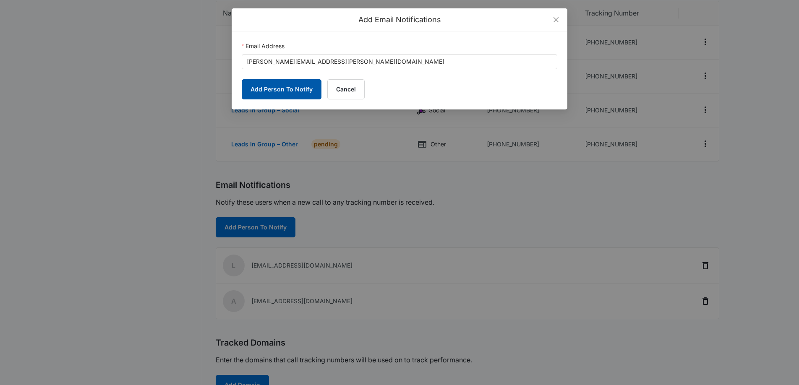
click at [274, 91] on button "Add Person To Notify" at bounding box center [282, 89] width 80 height 20
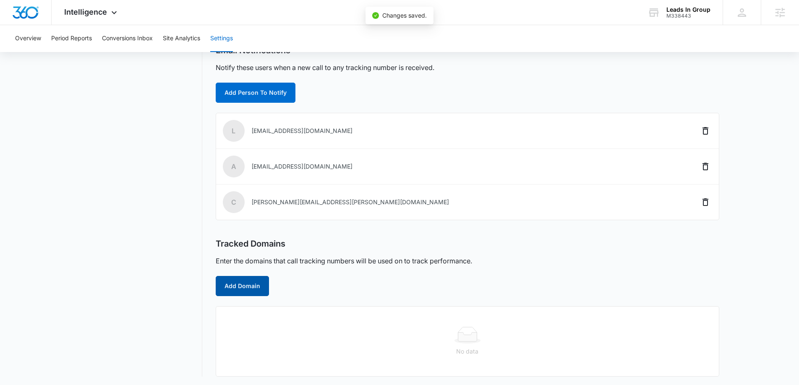
click at [250, 281] on button "Add Domain" at bounding box center [242, 286] width 53 height 20
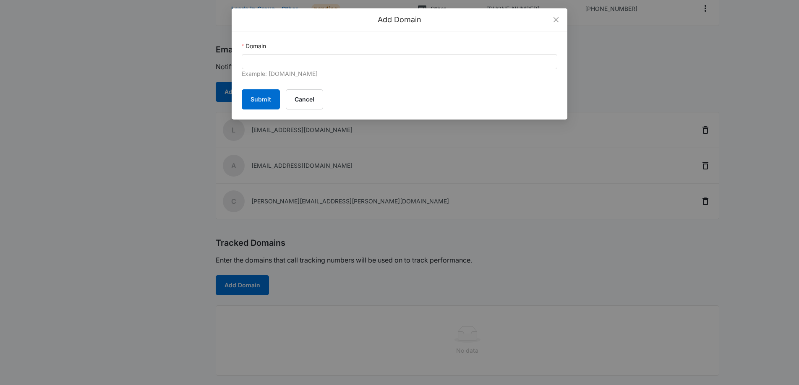
click at [483, 53] on div "Domain" at bounding box center [400, 48] width 316 height 13
click at [450, 69] on div "Example: marketing360.com" at bounding box center [400, 74] width 316 height 10
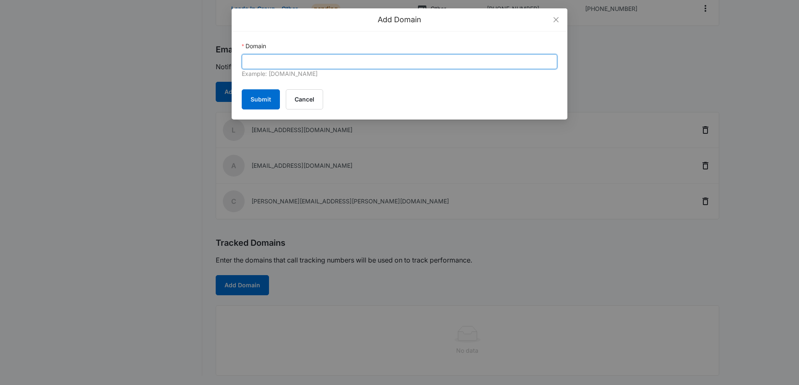
click at [450, 63] on input "Domain" at bounding box center [400, 61] width 316 height 15
paste input "https://aductclean.com/"
drag, startPoint x: 267, startPoint y: 60, endPoint x: 238, endPoint y: 60, distance: 29.0
click at [238, 60] on div "Domain https://aductclean.com Example: marketing360.com Submit Cancel" at bounding box center [400, 75] width 336 height 88
type input "aductclean.com"
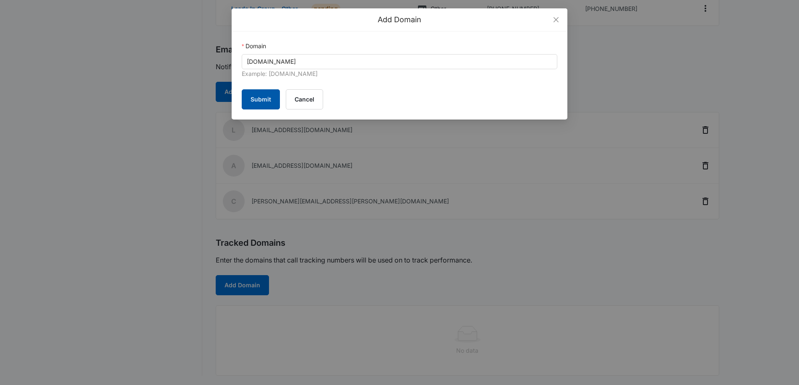
click at [261, 101] on button "Submit" at bounding box center [261, 99] width 38 height 20
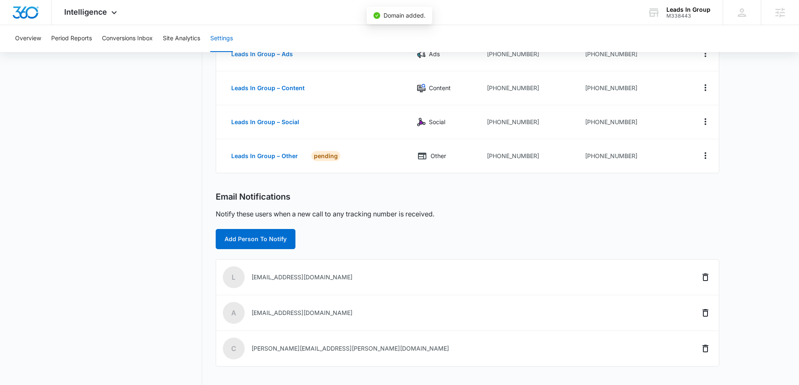
scroll to position [0, 0]
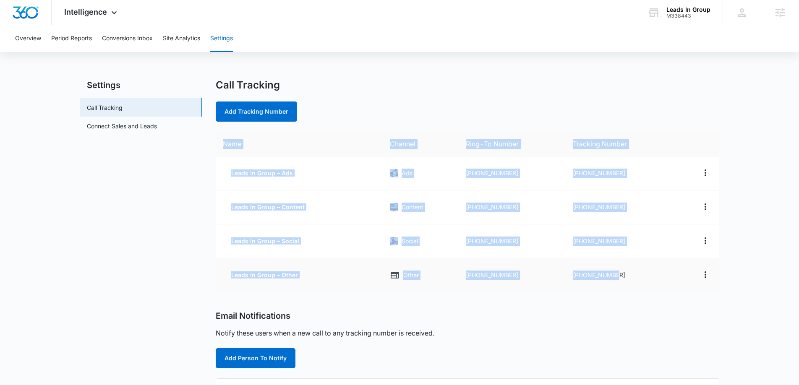
drag, startPoint x: 221, startPoint y: 139, endPoint x: 630, endPoint y: 280, distance: 432.6
click at [630, 280] on table "Name Channel Ring-To Number Tracking Number Leads In Group – Ads Ads +188831103…" at bounding box center [467, 212] width 503 height 160
copy table "Name Channel Ring-To Number Tracking Number Leads In Group – Ads Ads +188831103…"
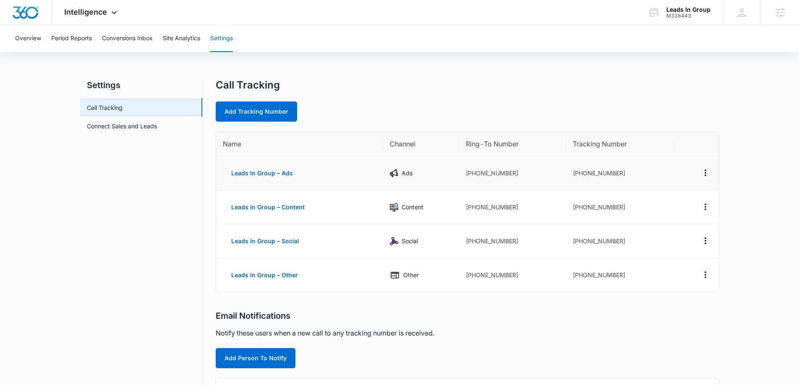
drag, startPoint x: 608, startPoint y: 170, endPoint x: 614, endPoint y: 171, distance: 6.4
click at [608, 170] on td "[PHONE_NUMBER]" at bounding box center [620, 174] width 109 height 34
drag, startPoint x: 626, startPoint y: 176, endPoint x: 577, endPoint y: 172, distance: 49.7
click at [577, 172] on td "+18334095961" at bounding box center [620, 174] width 109 height 34
copy td "8334095961"
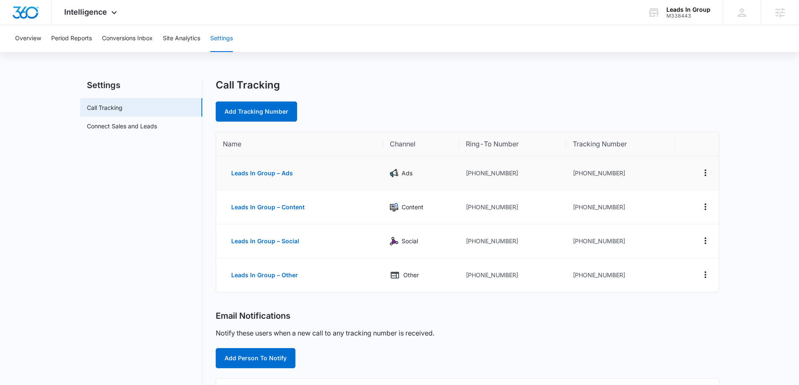
drag, startPoint x: 542, startPoint y: 182, endPoint x: 514, endPoint y: 172, distance: 29.1
click at [540, 181] on td "+18883110328" at bounding box center [512, 174] width 107 height 34
drag, startPoint x: 509, startPoint y: 170, endPoint x: 518, endPoint y: 174, distance: 9.8
click at [509, 170] on td "+18883110328" at bounding box center [512, 174] width 107 height 34
drag, startPoint x: 518, startPoint y: 174, endPoint x: 260, endPoint y: 224, distance: 262.9
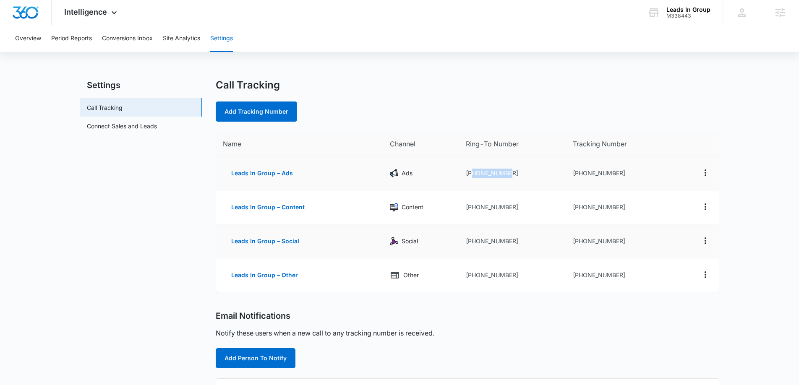
click at [472, 173] on td "+18883110328" at bounding box center [512, 174] width 107 height 34
copy td "8883110328"
drag, startPoint x: 622, startPoint y: 172, endPoint x: 535, endPoint y: 183, distance: 88.3
click at [579, 174] on td "+18334095961" at bounding box center [620, 174] width 109 height 34
copy td "8334095961"
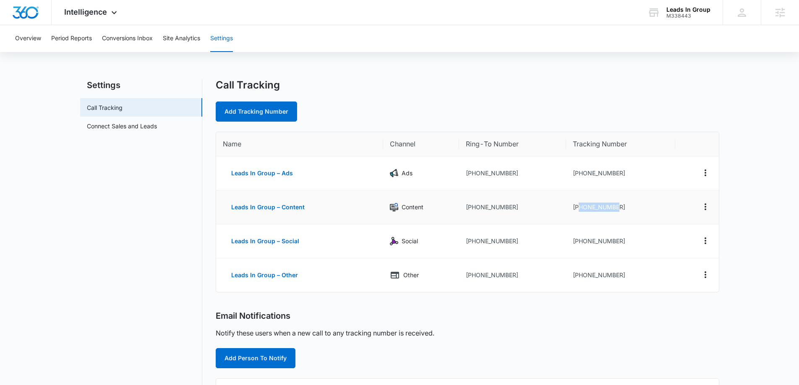
drag, startPoint x: 625, startPoint y: 209, endPoint x: 578, endPoint y: 205, distance: 46.7
click at [579, 205] on td "+18334095962" at bounding box center [620, 208] width 109 height 34
copy td "8334095962"
drag, startPoint x: 623, startPoint y: 240, endPoint x: 555, endPoint y: 244, distance: 67.7
click at [579, 242] on td "+18334095963" at bounding box center [620, 241] width 109 height 34
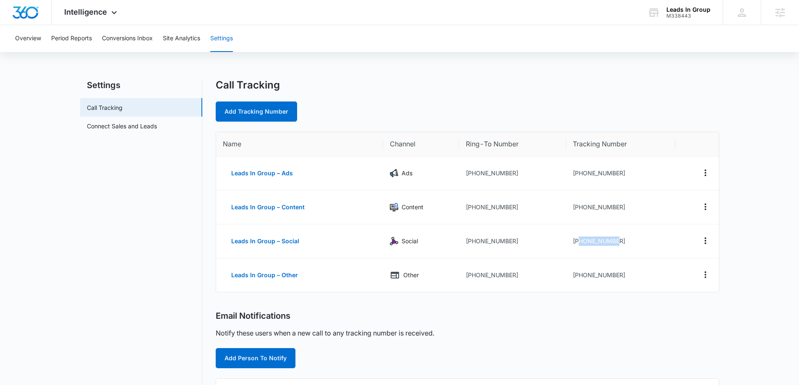
copy td "8334095963"
drag, startPoint x: 620, startPoint y: 275, endPoint x: 578, endPoint y: 275, distance: 42.0
click at [578, 275] on td "+18334095966" at bounding box center [620, 275] width 109 height 34
copy td "8334095966"
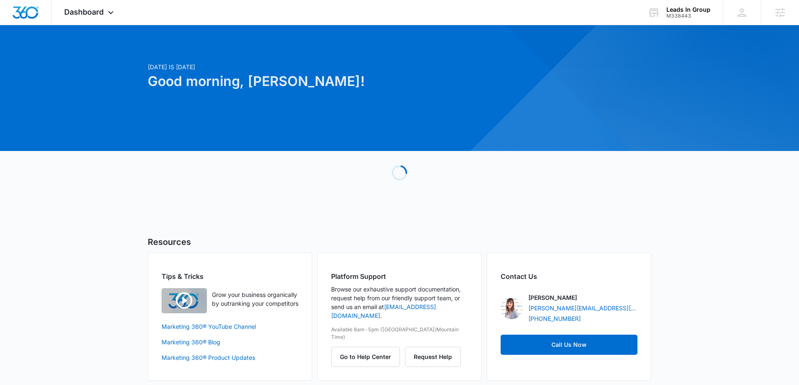
scroll to position [1, 0]
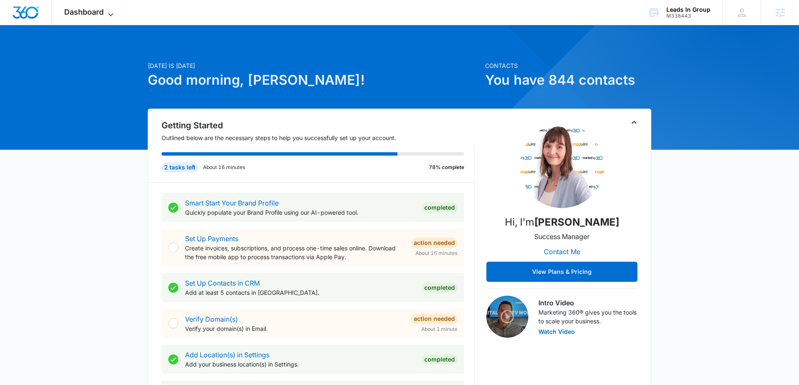
click at [107, 11] on icon at bounding box center [111, 15] width 10 height 10
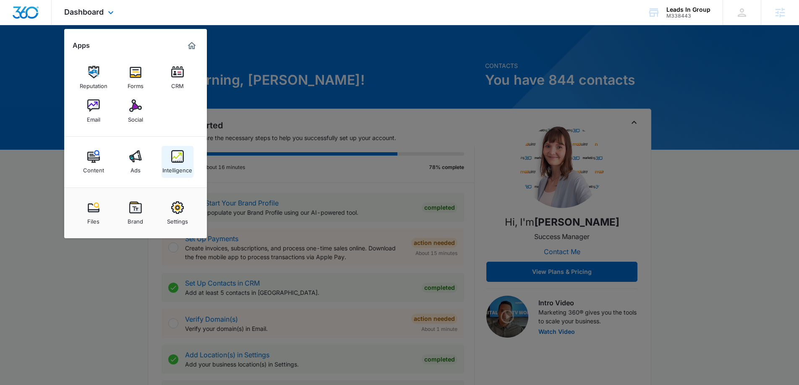
click at [181, 155] on img at bounding box center [177, 156] width 13 height 13
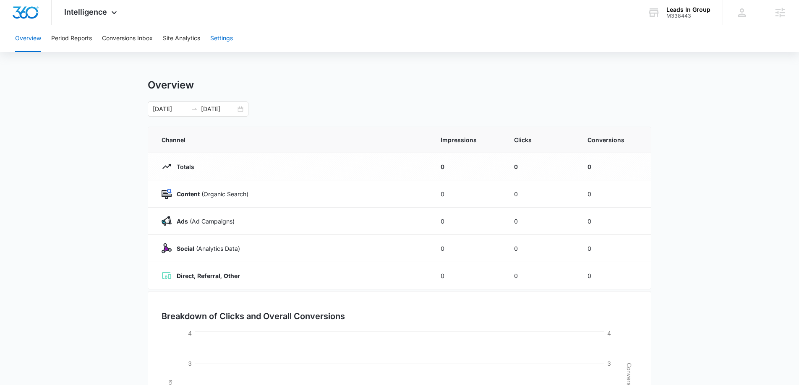
click at [224, 38] on button "Settings" at bounding box center [221, 38] width 23 height 27
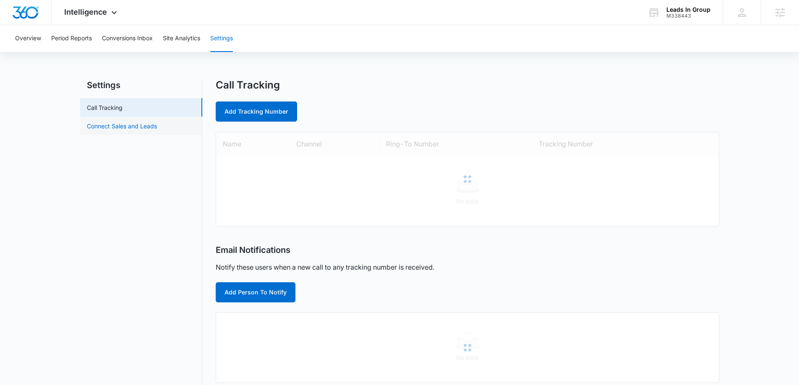
click at [157, 127] on link "Connect Sales and Leads" at bounding box center [122, 126] width 70 height 9
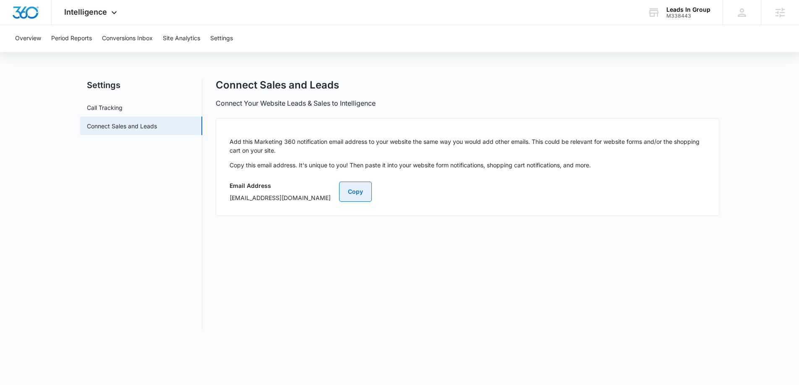
click at [372, 197] on button "Copy" at bounding box center [355, 192] width 33 height 20
click at [669, 10] on div "Leads In Group" at bounding box center [688, 9] width 44 height 7
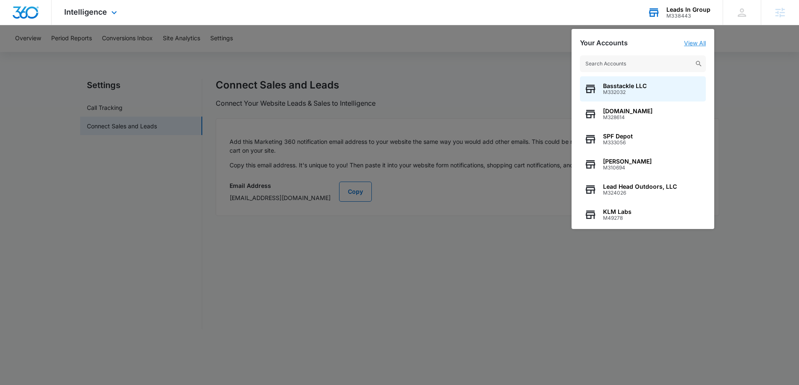
click at [692, 44] on link "View All" at bounding box center [695, 42] width 22 height 7
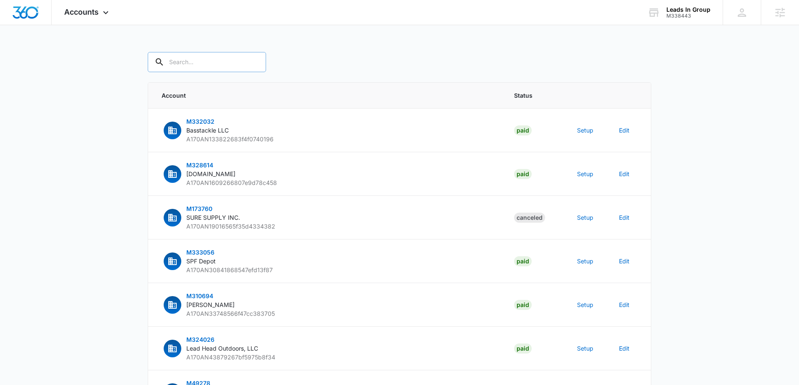
click at [189, 63] on input "text" at bounding box center [207, 62] width 118 height 20
type input "M338443"
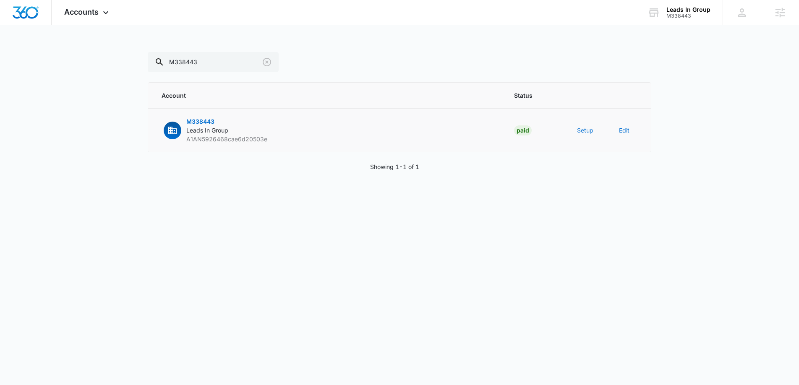
click at [578, 133] on button "Setup" at bounding box center [585, 130] width 16 height 9
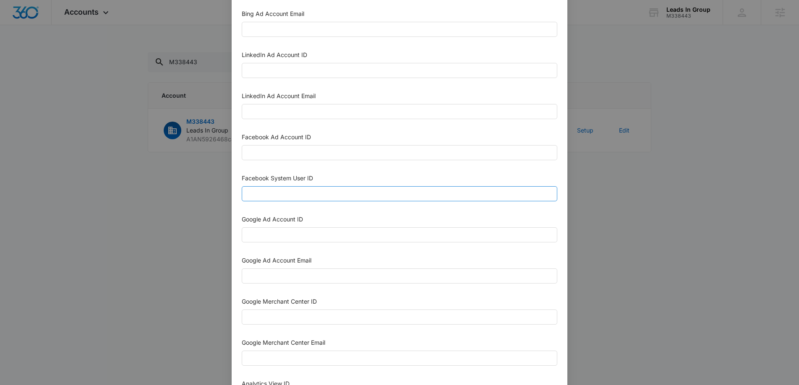
scroll to position [77, 0]
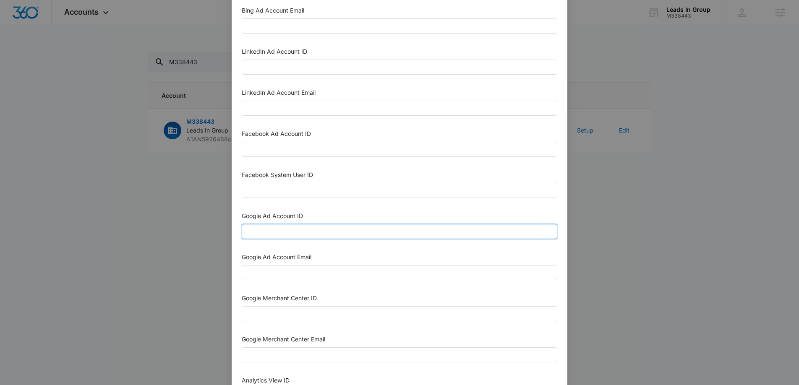
click at [308, 226] on input "Google Ad Account ID" at bounding box center [400, 231] width 316 height 15
paste input "[PHONE_NUMBER]"
type input "[PHONE_NUMBER]"
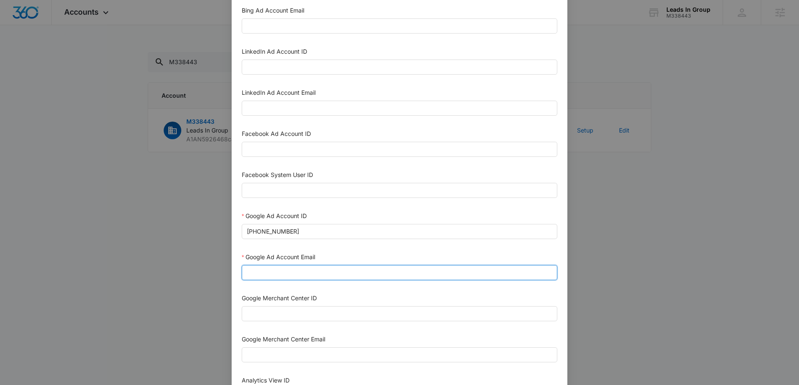
click at [338, 271] on input "Google Ad Account Email" at bounding box center [400, 272] width 316 height 15
paste input "M360+Accounts1025@madwiremedia.com"
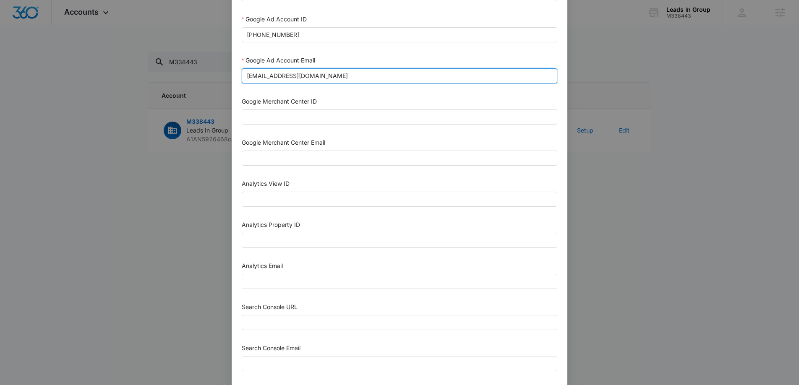
scroll to position [276, 0]
type input "M360+Accounts1025@madwiremedia.com"
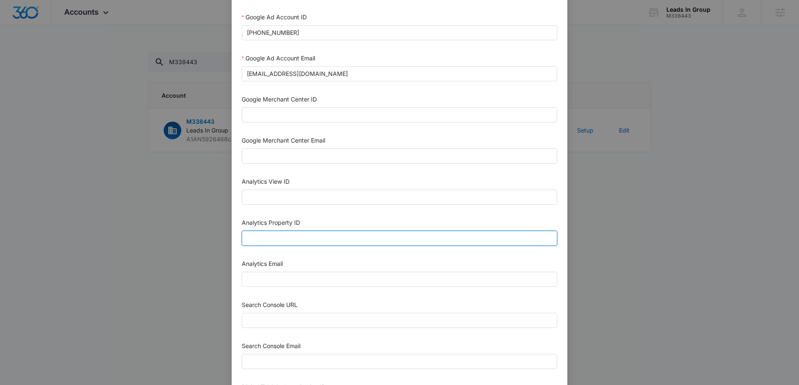
click at [364, 237] on input "Analytics Property ID" at bounding box center [400, 238] width 316 height 15
click at [272, 240] on input "Analytics Property ID" at bounding box center [400, 238] width 316 height 15
paste input "507945287"
drag, startPoint x: 260, startPoint y: 240, endPoint x: 273, endPoint y: 239, distance: 13.5
click at [261, 240] on input "507945287" at bounding box center [400, 238] width 316 height 15
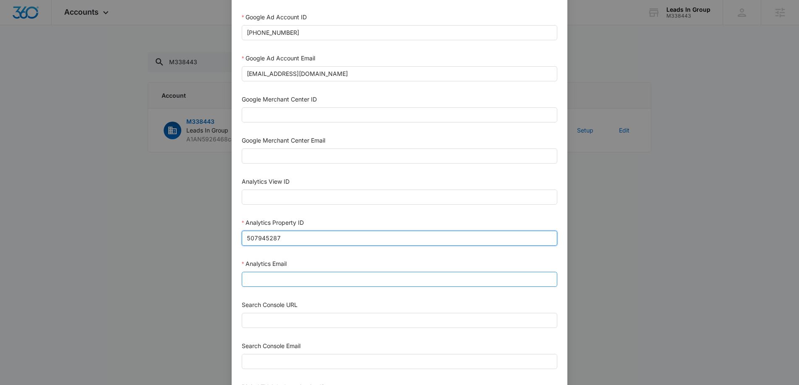
type input "507945287"
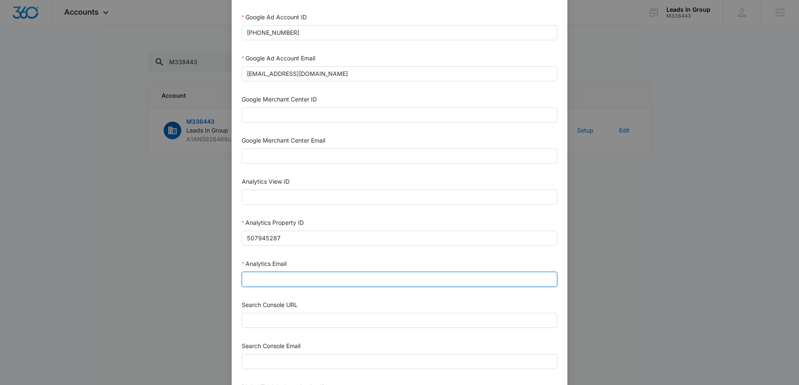
click at [261, 279] on input "Analytics Email" at bounding box center [400, 279] width 316 height 15
type input "m360+accounts1025@madwiremedia.com"
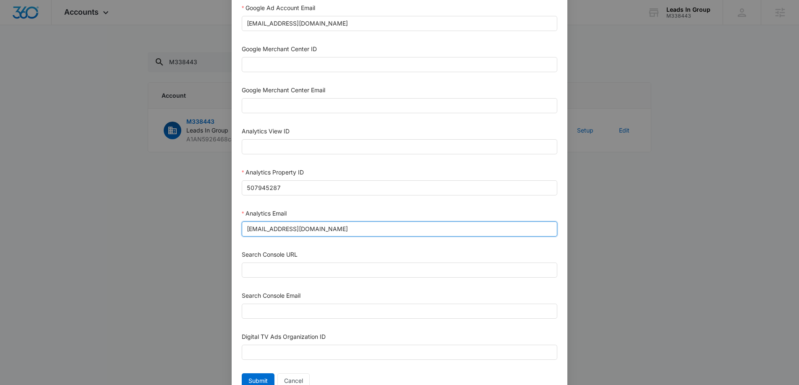
scroll to position [363, 0]
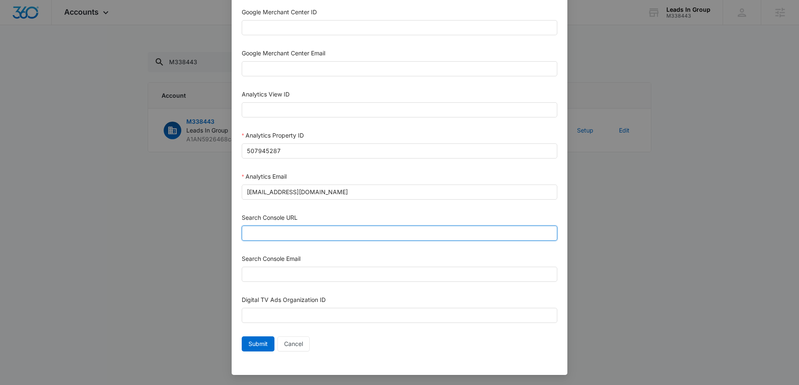
click at [288, 236] on input "Search Console URL" at bounding box center [400, 233] width 316 height 15
paste input "https://aductclean.com/"
type input "https://aductclean.com/"
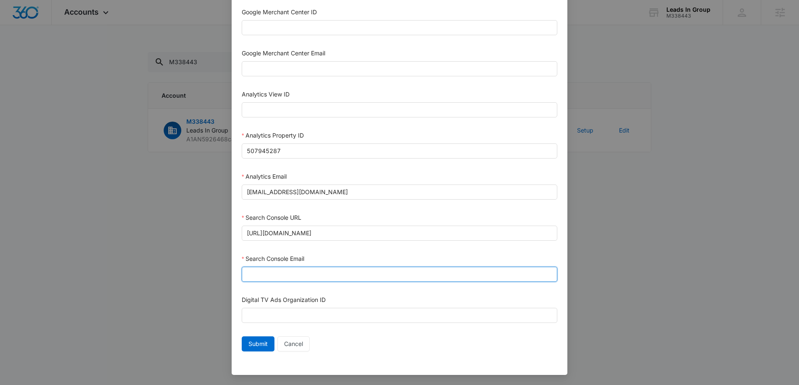
click at [280, 271] on input "Search Console Email" at bounding box center [400, 274] width 316 height 15
click at [328, 275] on input "Search Console Email" at bounding box center [400, 274] width 316 height 15
paste input "M360+Accounts1025@madwiremedia.com"
click at [456, 278] on input "M360+Accounts1025@madwiremedia.com" at bounding box center [400, 274] width 316 height 15
type input "M360+Accounts1025@madwiremedia.com"
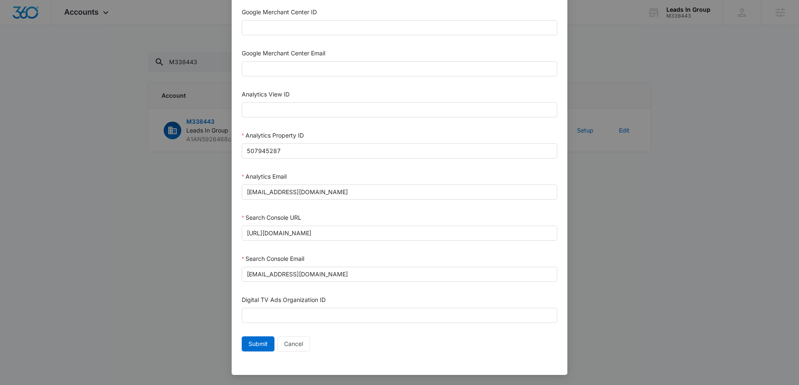
click at [401, 347] on div "Submit Cancel" at bounding box center [400, 344] width 316 height 15
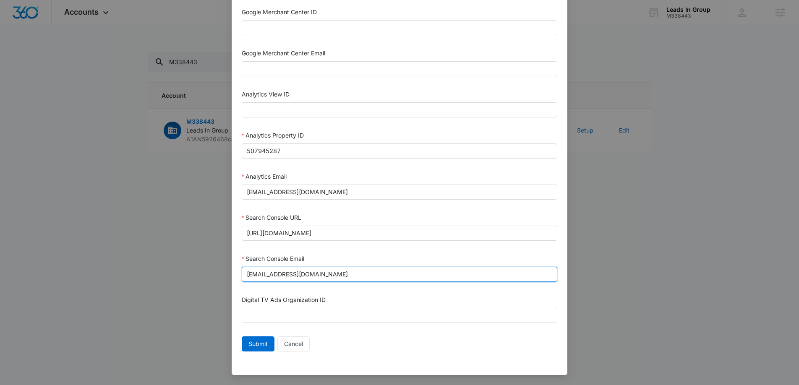
drag, startPoint x: 279, startPoint y: 263, endPoint x: 133, endPoint y: 253, distance: 146.3
click at [133, 253] on div "Setup Account Bing Ad Account ID Bing Ad Account Email LinkedIn Ad Account ID L…" at bounding box center [399, 192] width 799 height 385
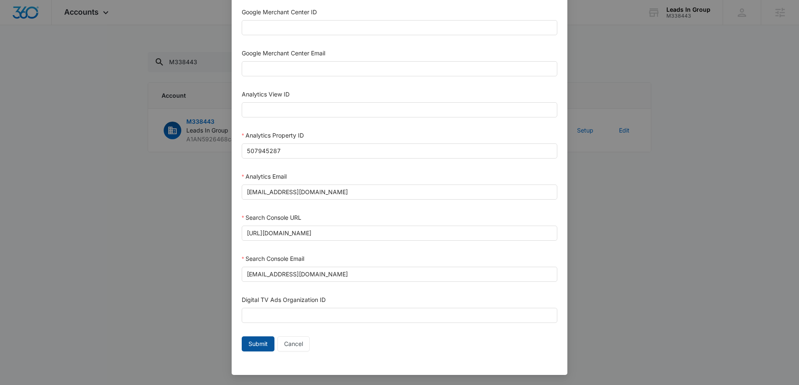
click at [252, 342] on span "Submit" at bounding box center [257, 343] width 19 height 9
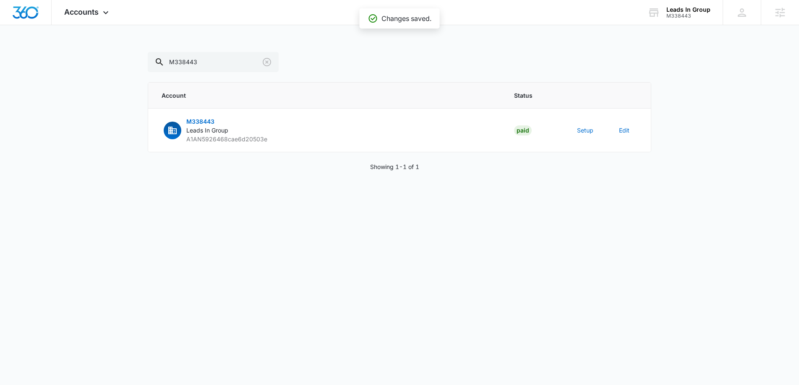
scroll to position [355, 0]
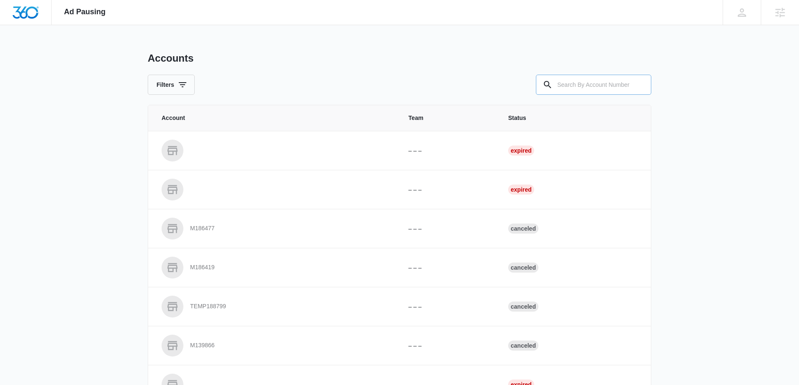
click at [616, 83] on input "text" at bounding box center [593, 85] width 115 height 20
paste input "M338443"
type input "M338443"
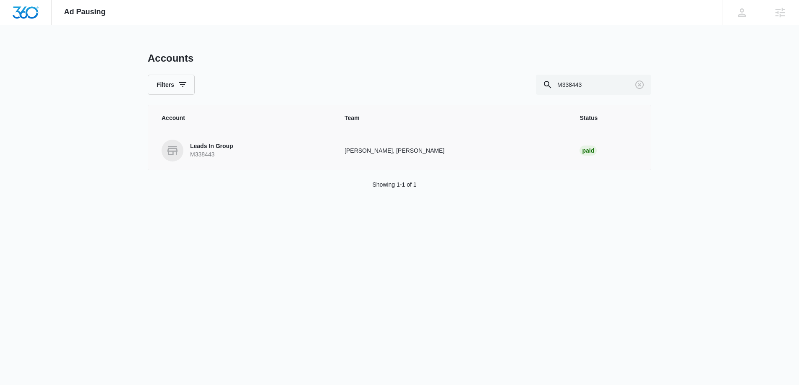
click at [199, 144] on p "Leads In Group" at bounding box center [211, 146] width 43 height 8
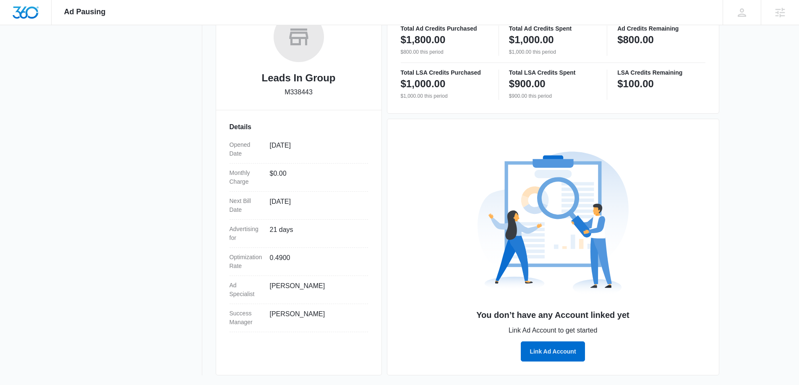
scroll to position [149, 0]
click at [559, 348] on button "Link Ad Account" at bounding box center [553, 351] width 64 height 20
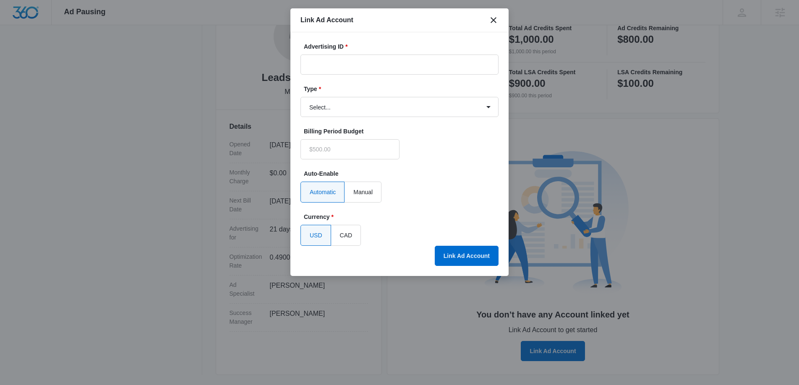
type input "$0.00"
click at [347, 54] on div "Advertising ID *" at bounding box center [399, 58] width 198 height 32
click at [347, 65] on input "Advertising ID *" at bounding box center [399, 65] width 198 height 20
paste input "[PHONE_NUMBER]"
type input "[PHONE_NUMBER]"
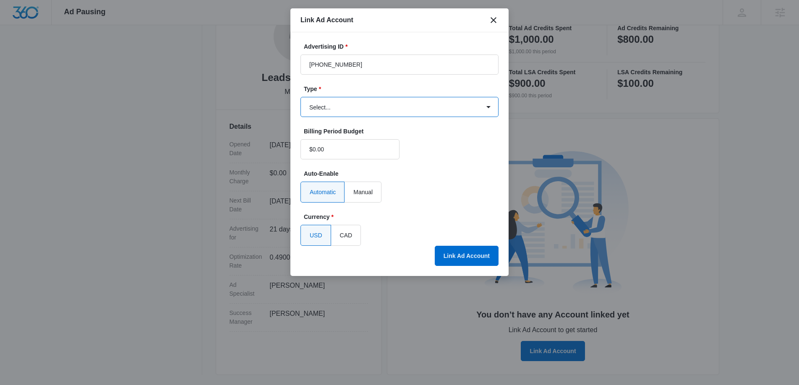
click at [379, 110] on select "Select... Bing Ads Facebook Ads Google Ads" at bounding box center [399, 107] width 198 height 20
select select "google"
click at [300, 97] on select "Select... Bing Ads Facebook Ads Google Ads" at bounding box center [399, 107] width 198 height 20
click at [478, 253] on button "Link Ad Account" at bounding box center [467, 256] width 64 height 20
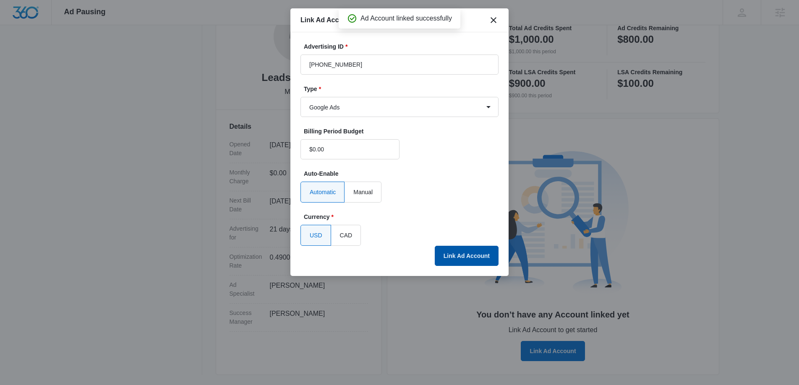
scroll to position [120, 0]
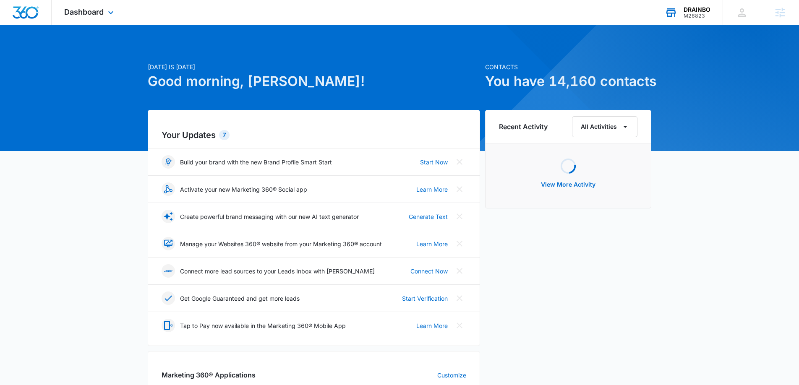
click at [700, 16] on div "M26823" at bounding box center [697, 16] width 27 height 6
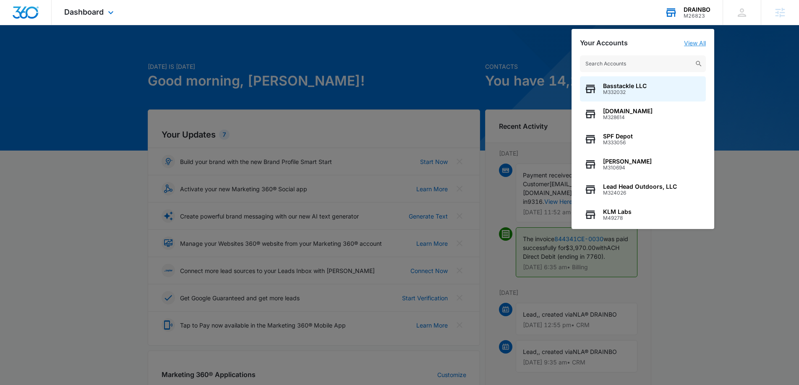
click at [702, 42] on link "View All" at bounding box center [695, 42] width 22 height 7
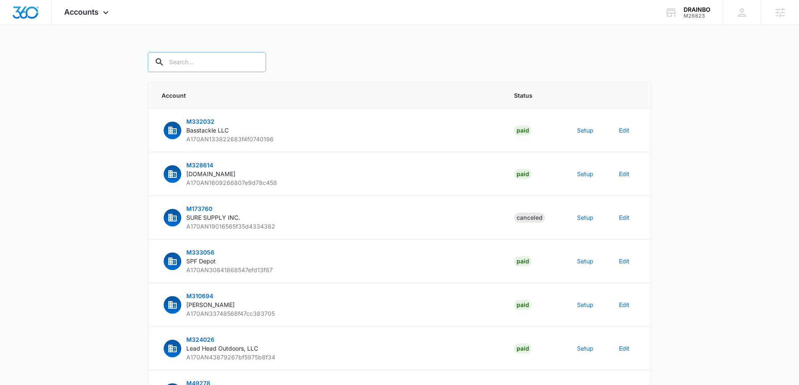
drag, startPoint x: 203, startPoint y: 49, endPoint x: 197, endPoint y: 57, distance: 9.9
click at [202, 50] on div "Accounts Apps Reputation Websites Forms CRM Email Social Shop Content Ads Intel…" at bounding box center [399, 295] width 799 height 591
click at [196, 60] on input "text" at bounding box center [207, 62] width 118 height 20
type input "Drainbo"
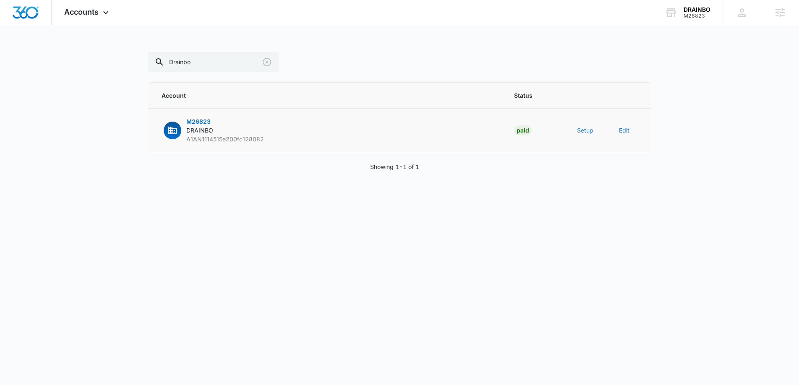
click at [577, 128] on button "Setup" at bounding box center [585, 130] width 16 height 9
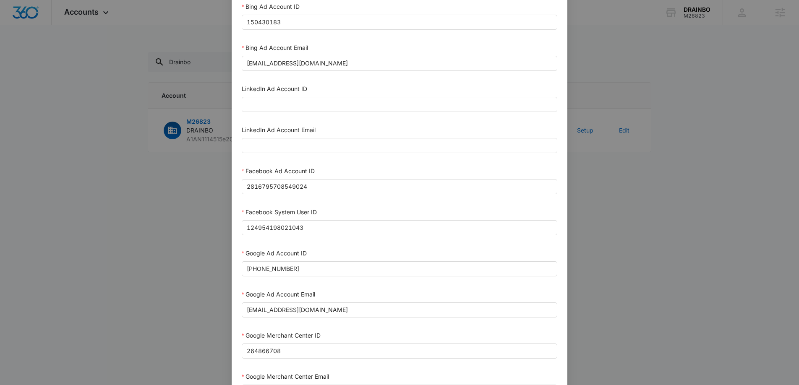
scroll to position [40, 0]
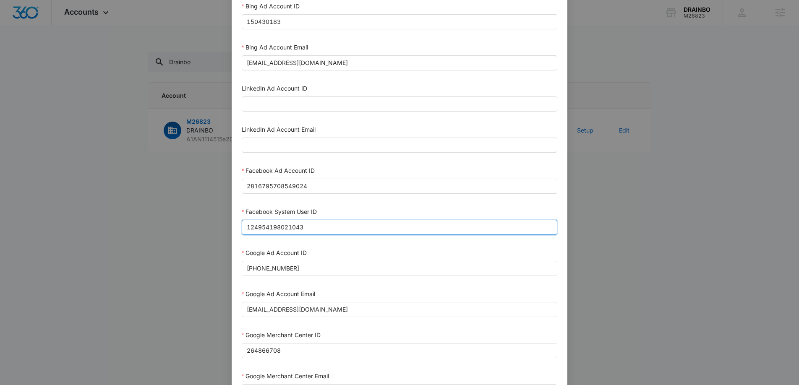
click at [306, 225] on input "124954198021043" at bounding box center [400, 227] width 316 height 15
paste input "023954259108897"
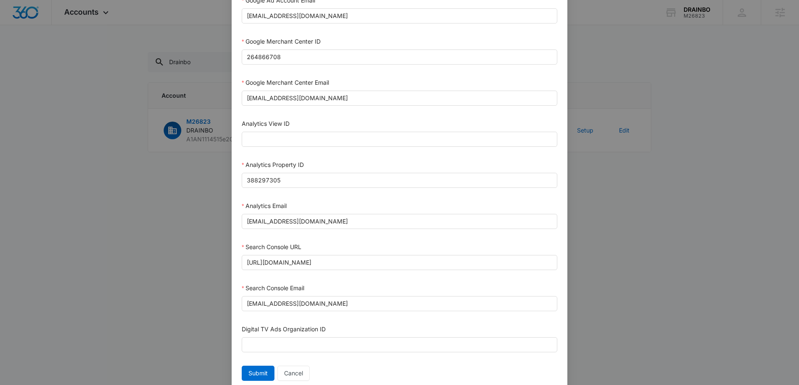
scroll to position [363, 0]
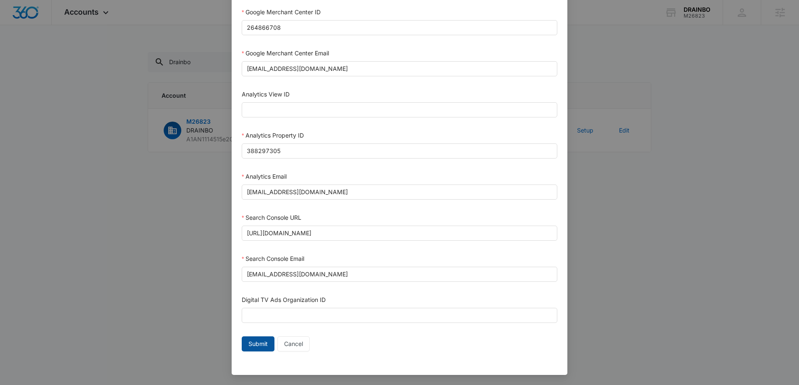
type input "1023954259108897"
click at [258, 342] on span "Submit" at bounding box center [257, 343] width 19 height 9
